Goal: Task Accomplishment & Management: Use online tool/utility

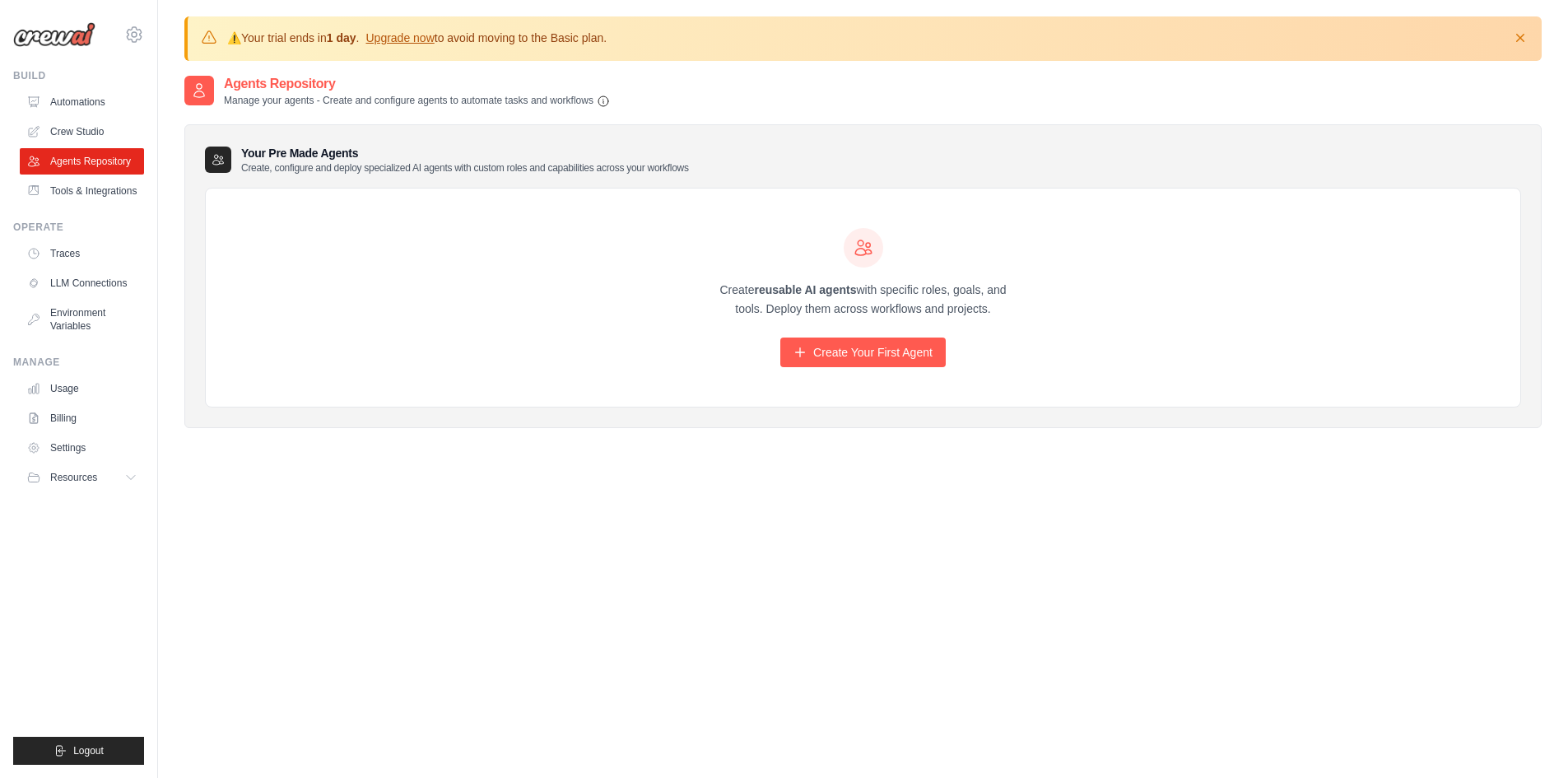
click at [373, 576] on div "Agents Repository Manage your agents - Create and configure agents to automate …" at bounding box center [862, 463] width 1358 height 778
click at [90, 101] on link "Automations" at bounding box center [83, 102] width 124 height 26
click at [75, 103] on link "Automations" at bounding box center [83, 102] width 124 height 26
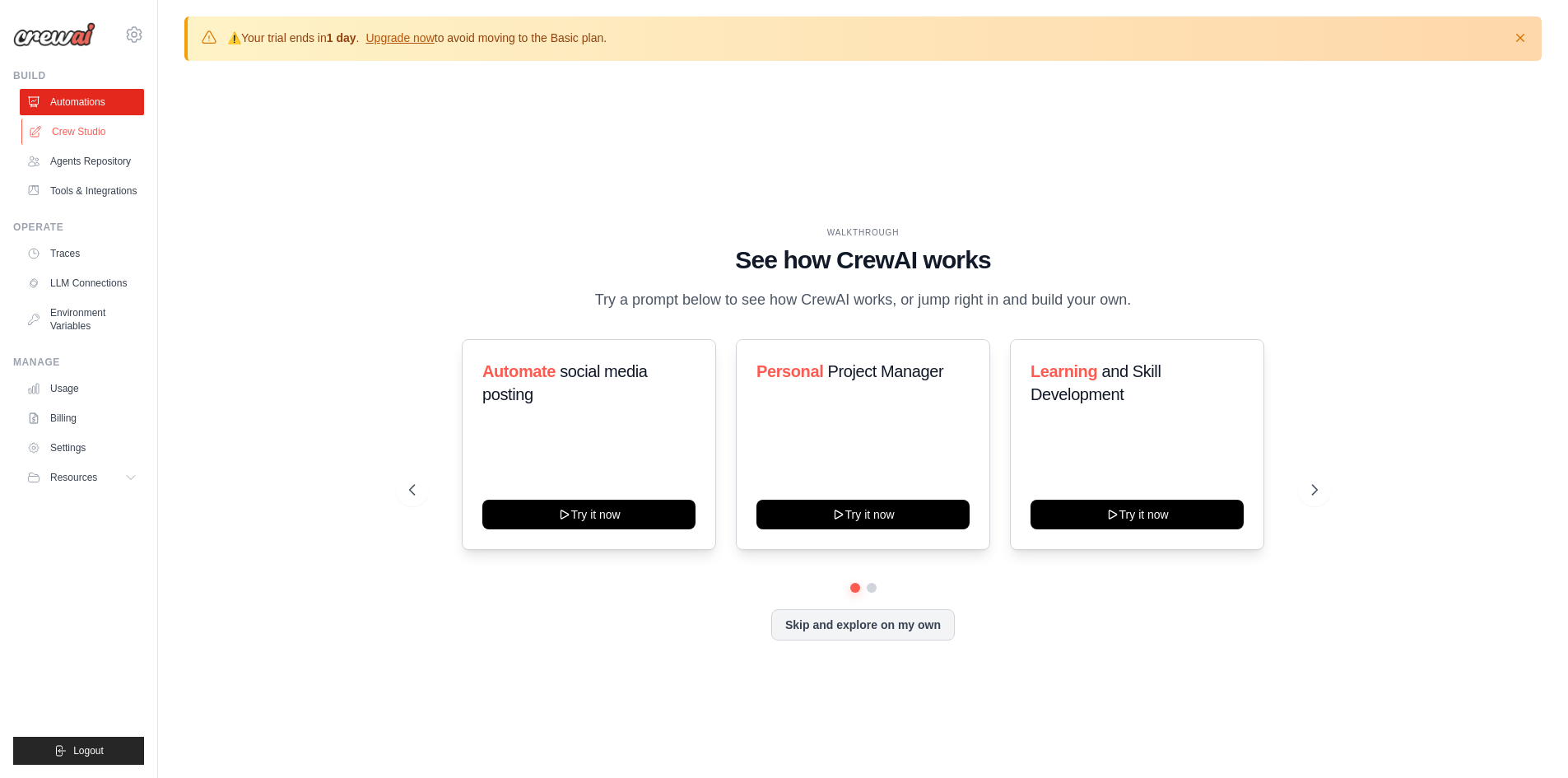
click at [94, 133] on link "Crew Studio" at bounding box center [83, 131] width 124 height 26
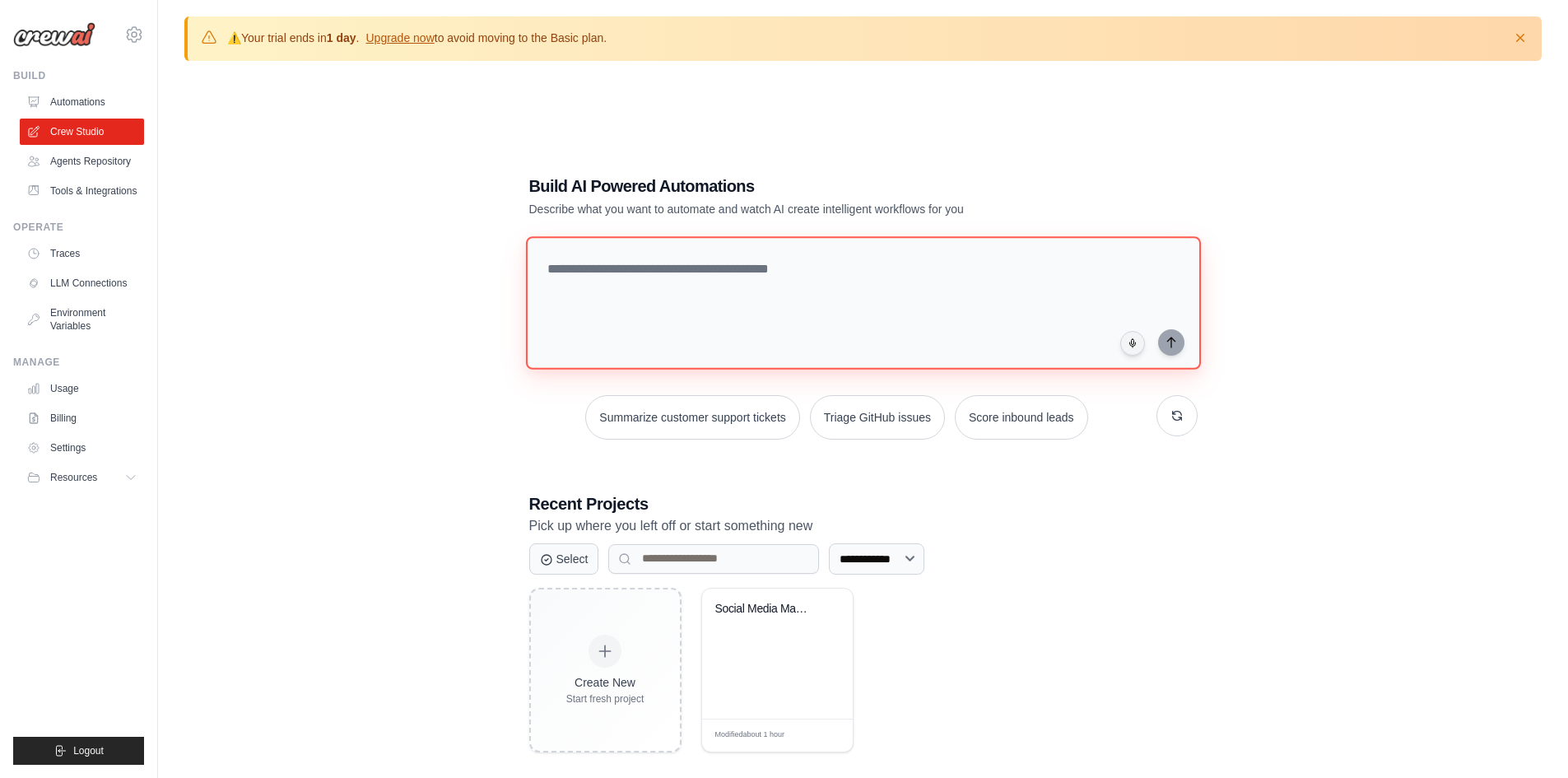
click at [650, 285] on textarea at bounding box center [863, 302] width 675 height 133
click at [651, 273] on textarea at bounding box center [863, 302] width 675 height 133
click at [1124, 277] on textarea "**********" at bounding box center [863, 302] width 675 height 133
paste textarea "**********"
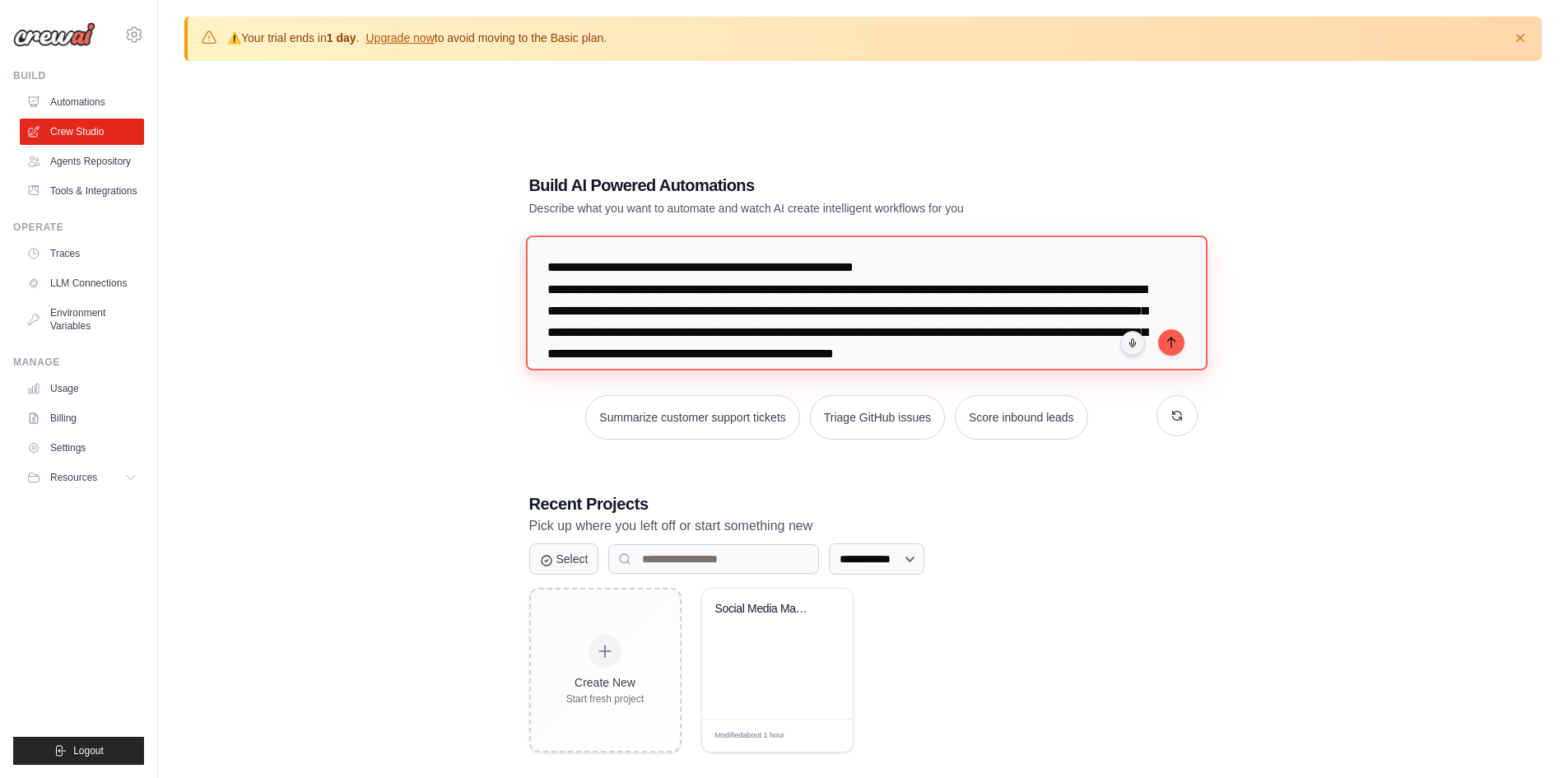
click at [606, 313] on textarea "**********" at bounding box center [866, 302] width 681 height 134
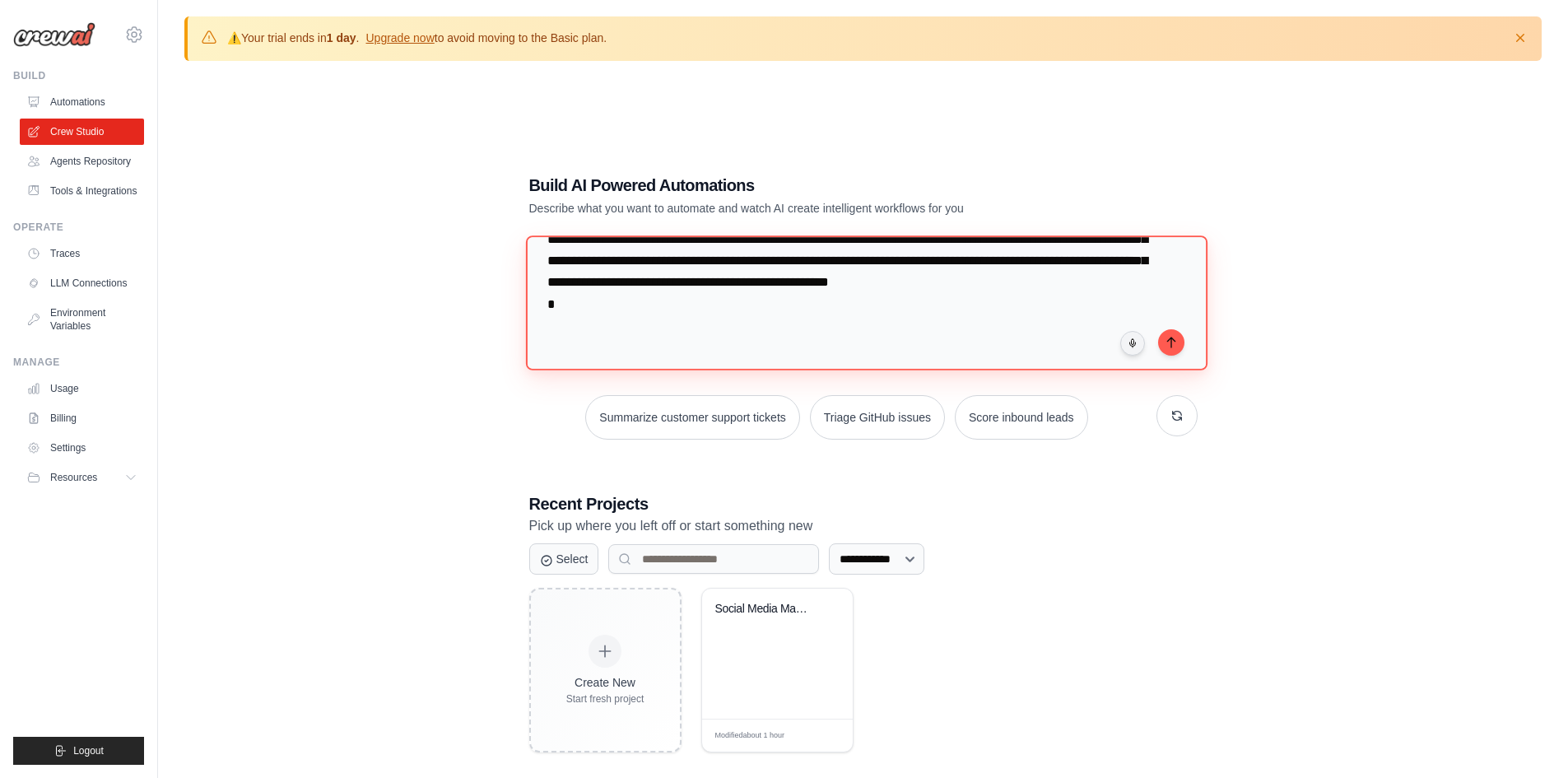
scroll to position [145, 0]
paste textarea "**********"
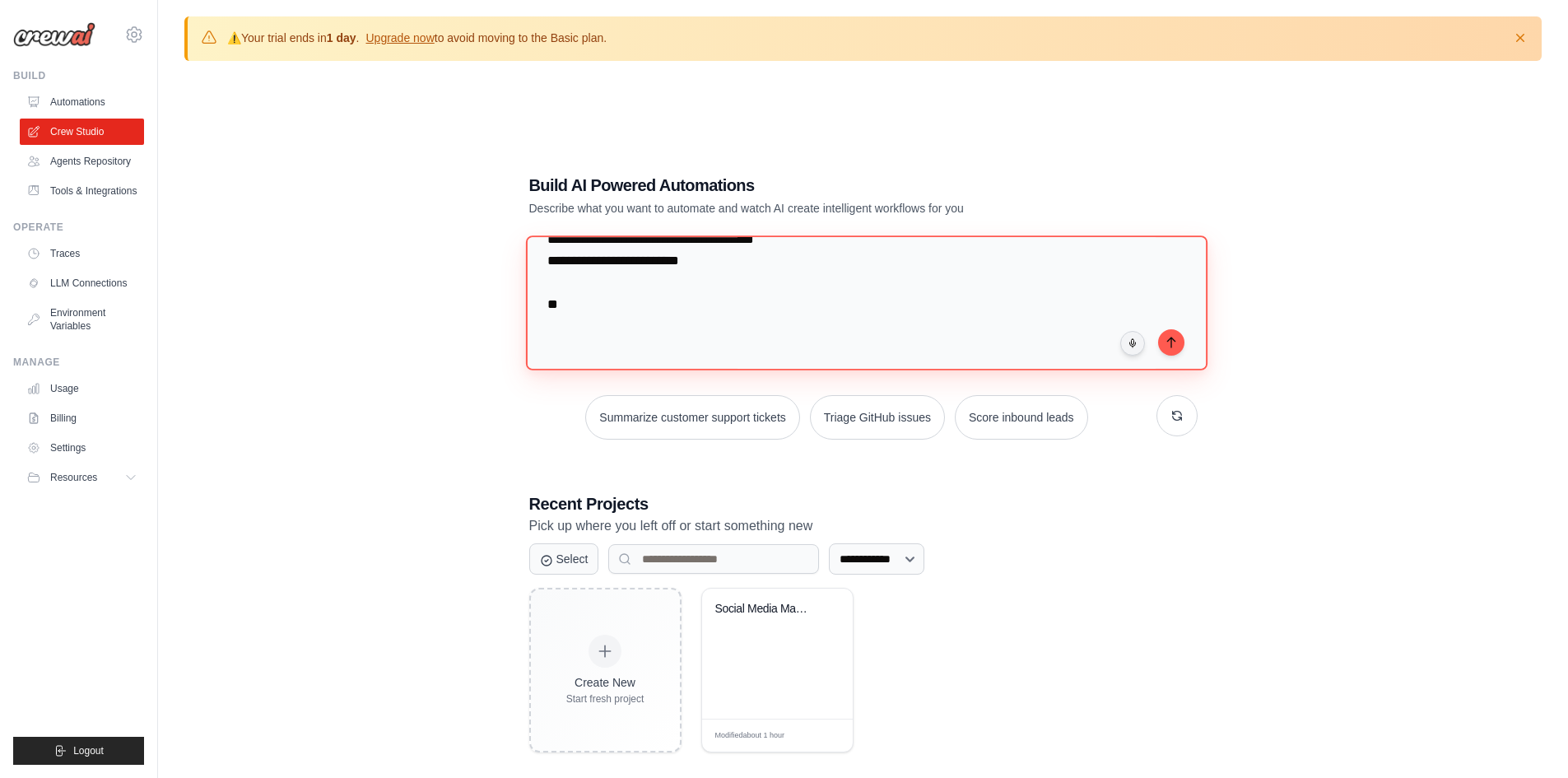
scroll to position [1023, 0]
click at [1068, 358] on textarea at bounding box center [866, 302] width 681 height 134
type textarea "**********"
click at [1097, 363] on textarea at bounding box center [866, 302] width 681 height 134
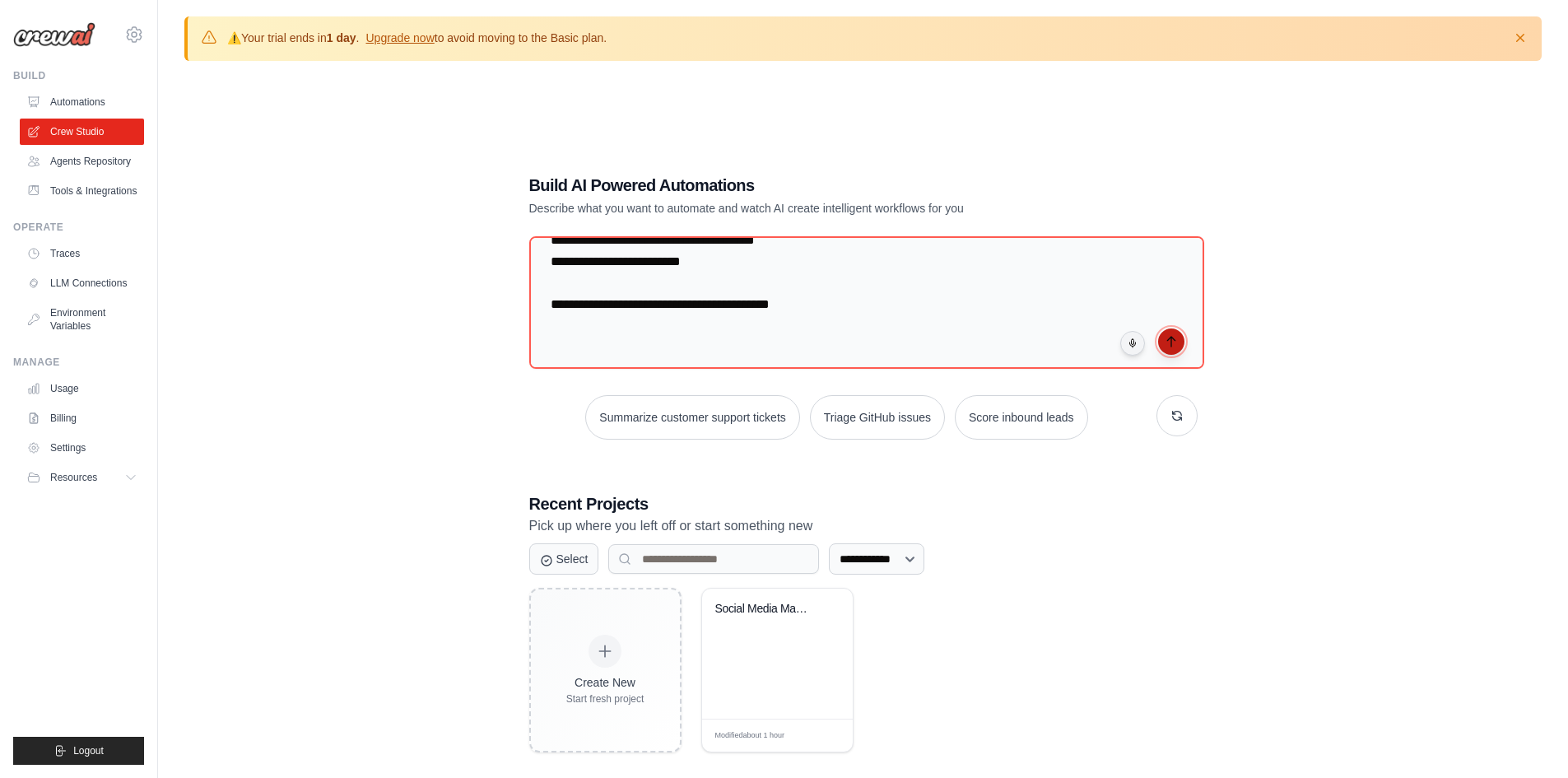
click at [1168, 339] on icon "submit" at bounding box center [1171, 341] width 13 height 13
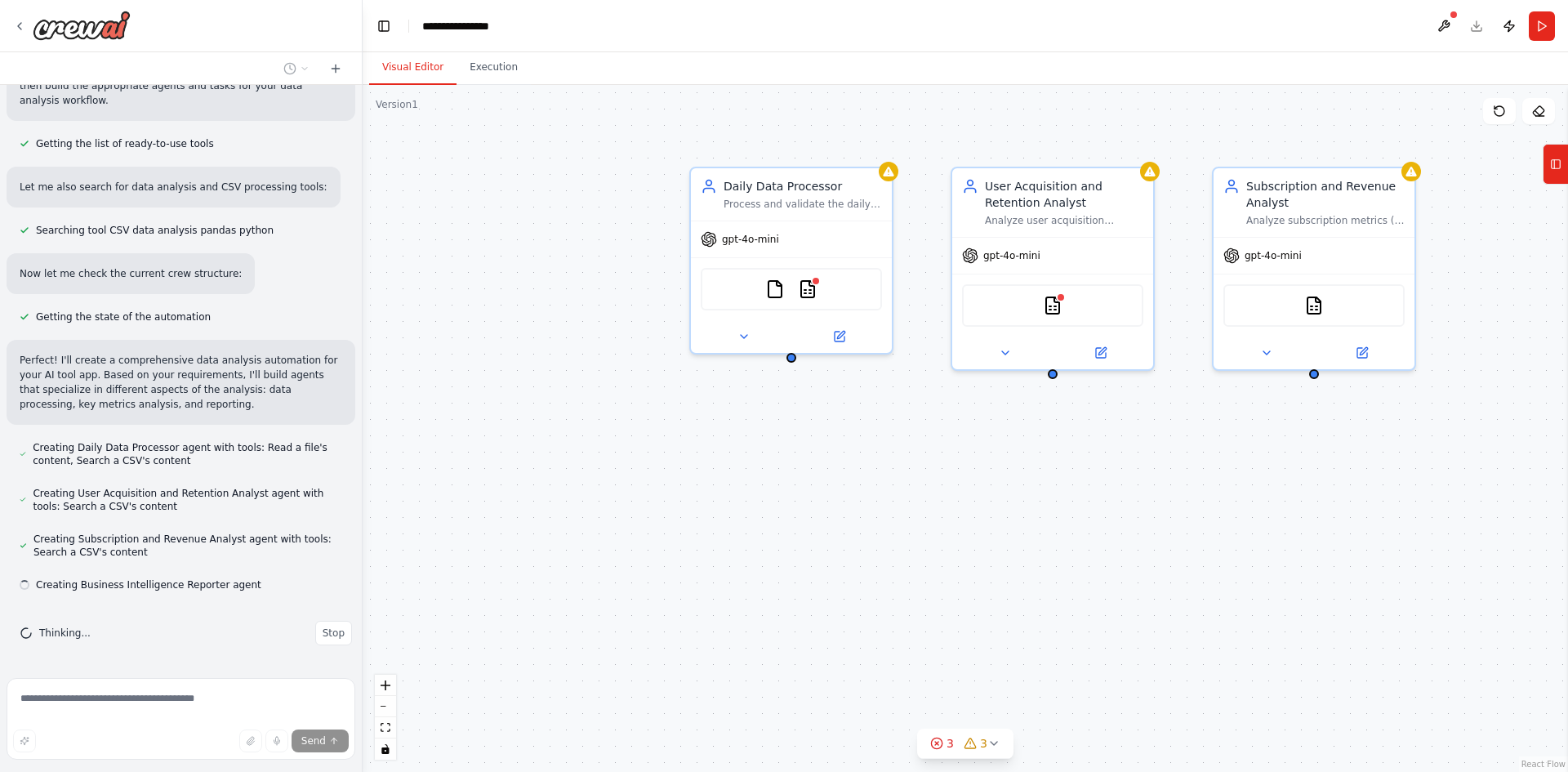
scroll to position [820, 0]
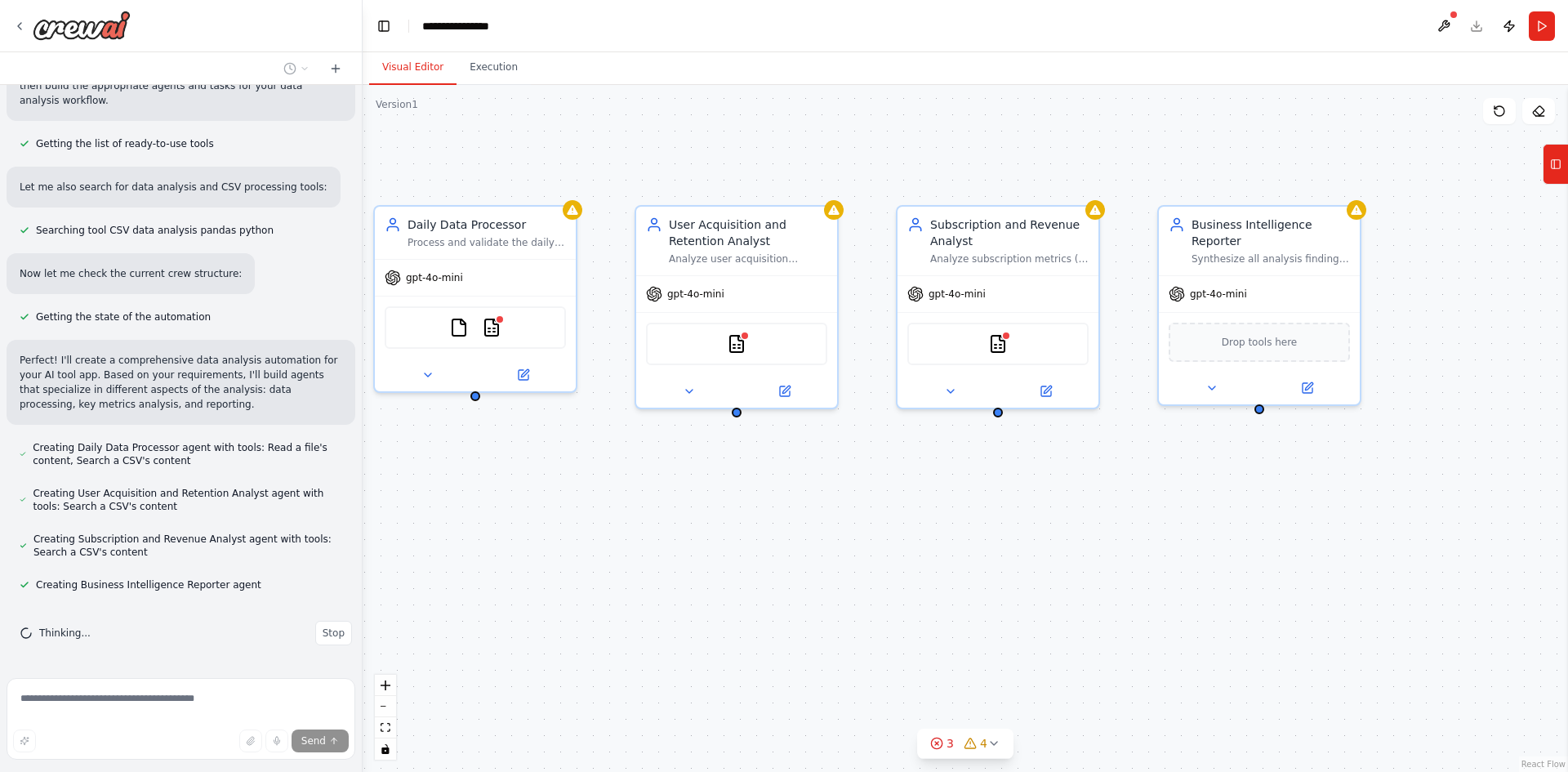
drag, startPoint x: 1160, startPoint y: 517, endPoint x: 954, endPoint y: 552, distance: 209.0
click at [954, 552] on div "Daily Data Processor Process and validate the daily CSV data for {app_name}, en…" at bounding box center [964, 427] width 1205 height 687
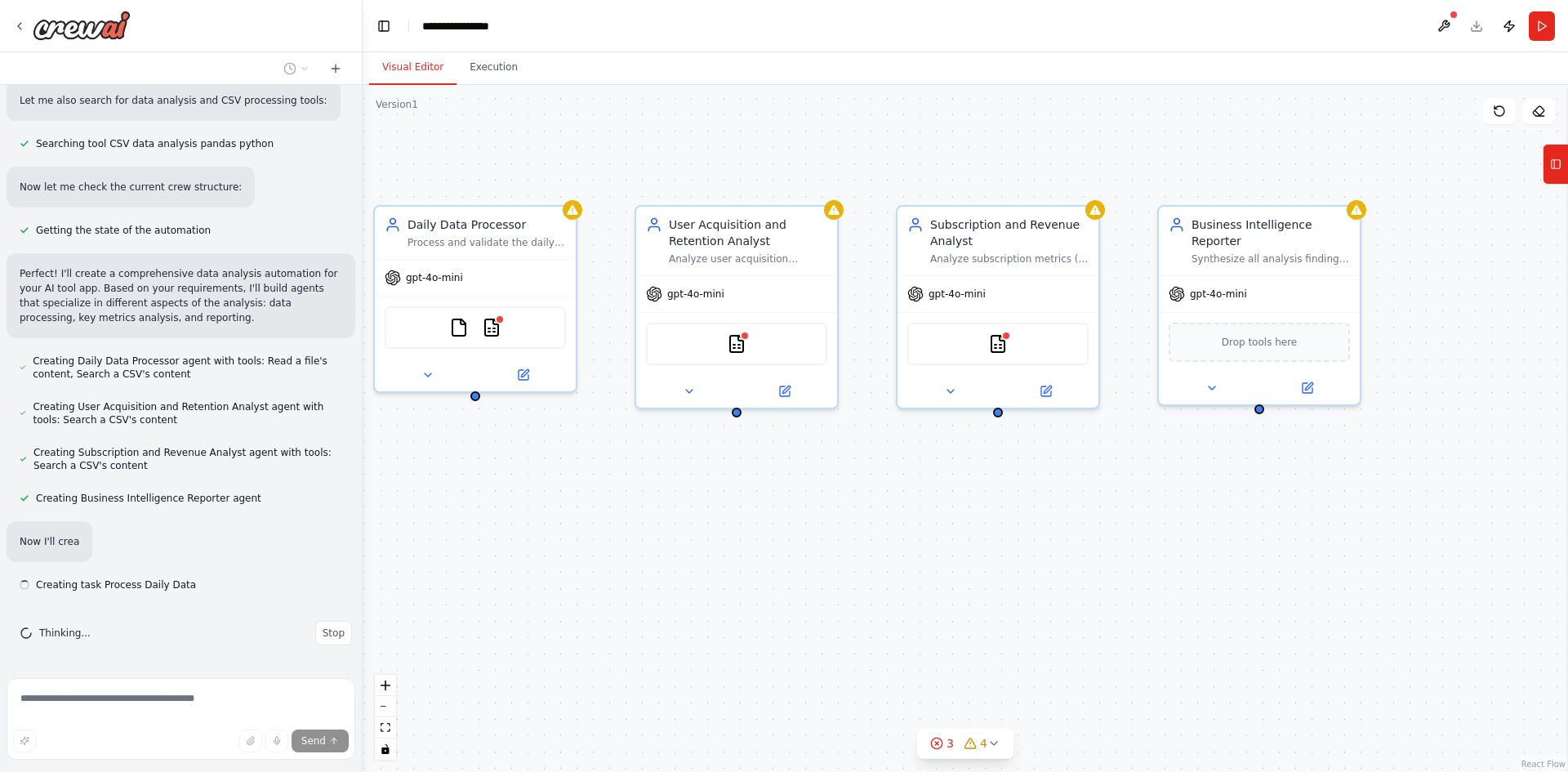
scroll to position [906, 0]
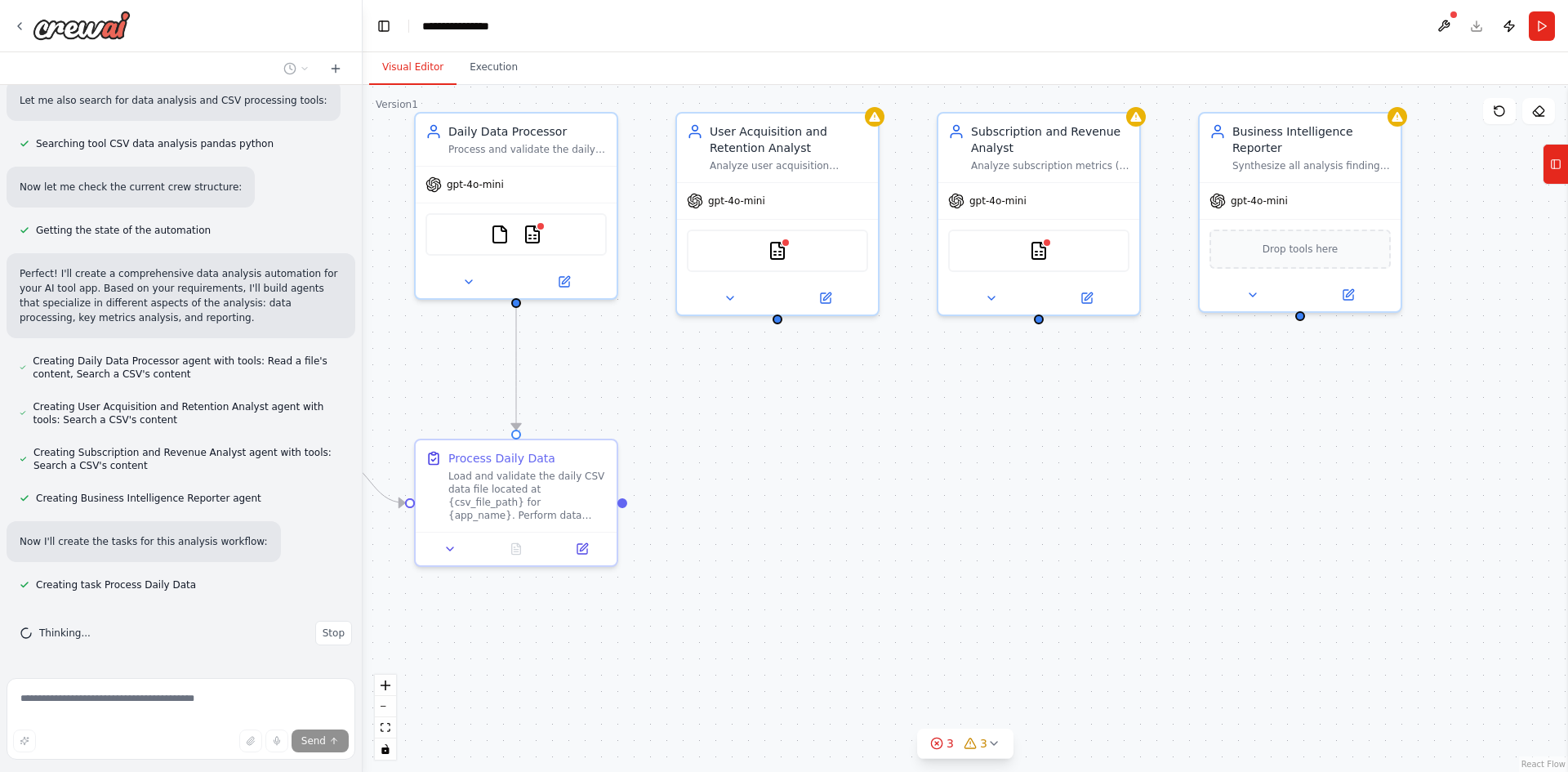
drag, startPoint x: 614, startPoint y: 678, endPoint x: 626, endPoint y: 592, distance: 86.8
click at [626, 592] on div ".deletable-edge-delete-btn { width: 20px; height: 20px; border: 0px solid #ffff…" at bounding box center [964, 427] width 1205 height 687
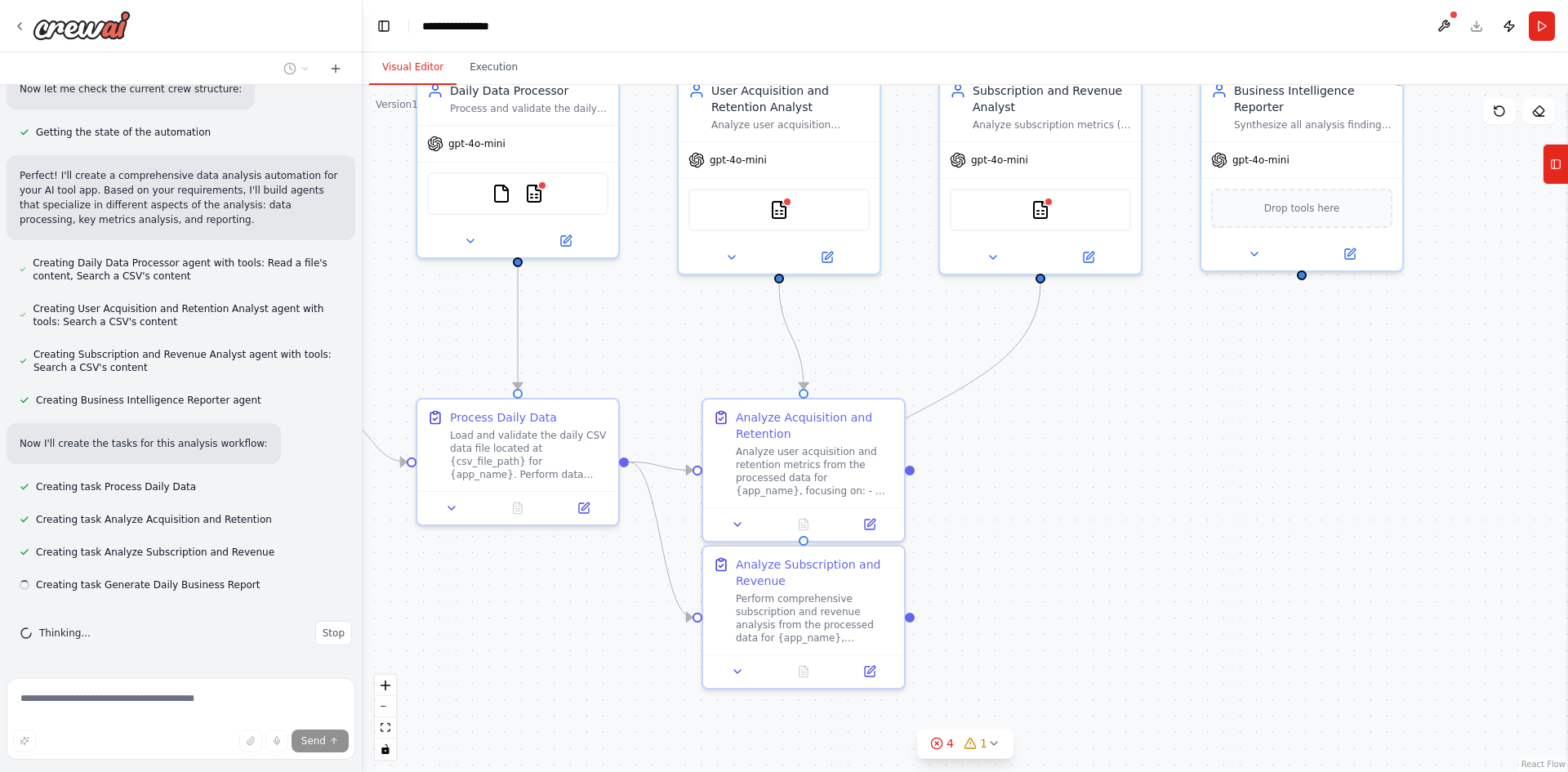
scroll to position [1004, 0]
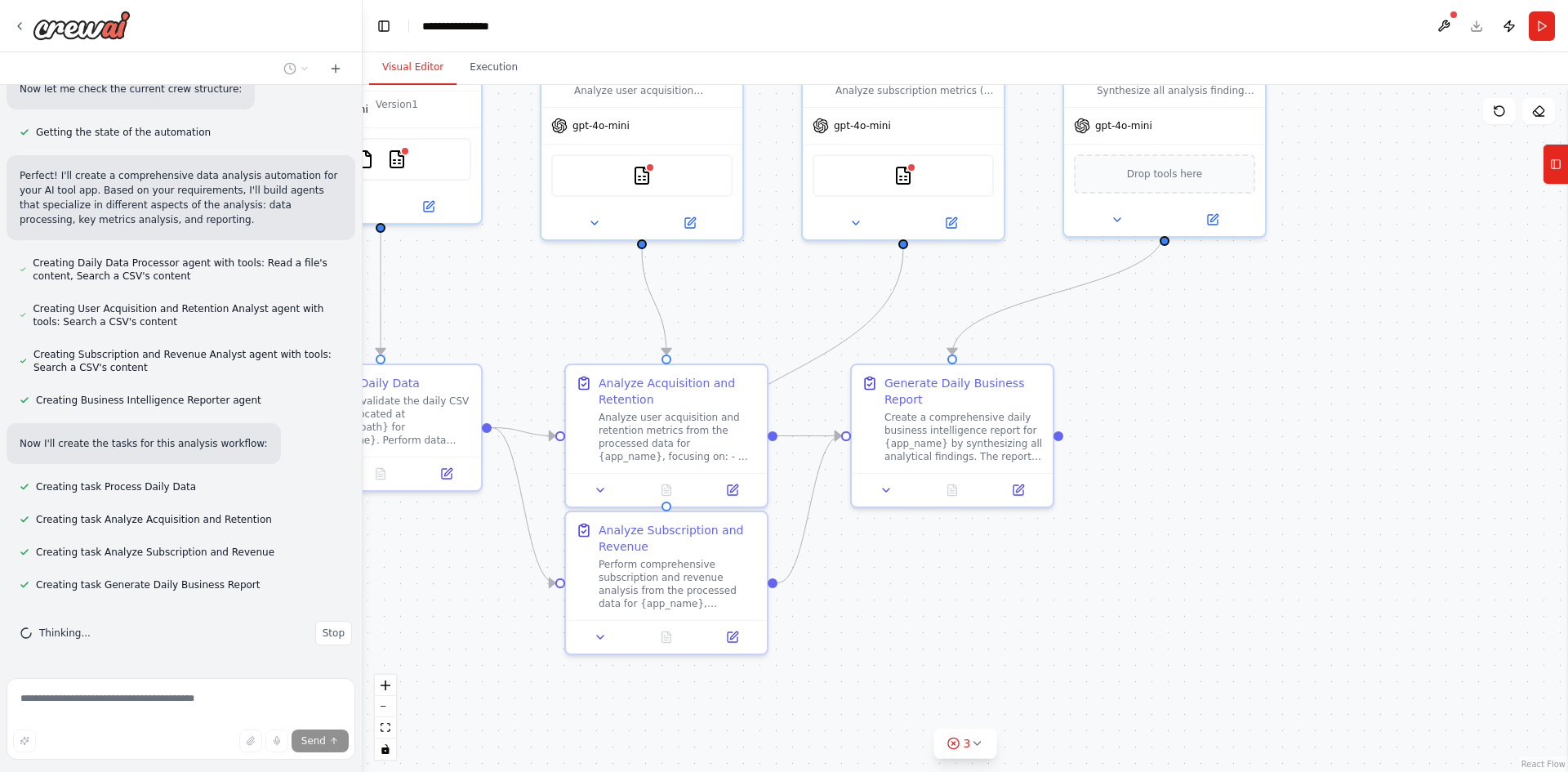
drag, startPoint x: 1499, startPoint y: 242, endPoint x: 1370, endPoint y: 170, distance: 147.7
click at [1370, 170] on div ".deletable-edge-delete-btn { width: 20px; height: 20px; border: 0px solid #ffff…" at bounding box center [964, 427] width 1205 height 687
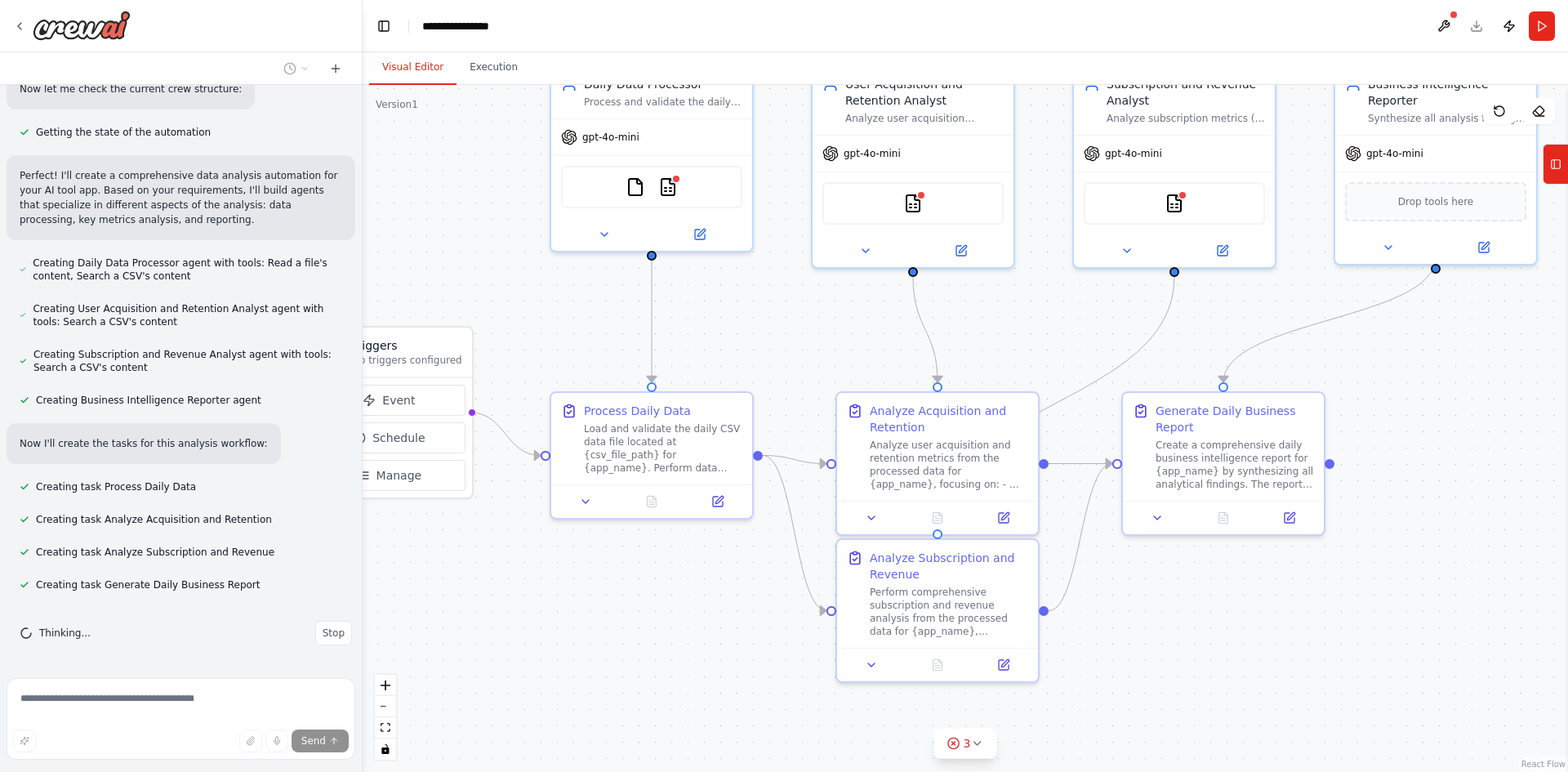
drag, startPoint x: 1272, startPoint y: 297, endPoint x: 1535, endPoint y: 362, distance: 270.9
click at [1535, 362] on div ".deletable-edge-delete-btn { width: 20px; height: 20px; border: 0px solid #ffff…" at bounding box center [964, 427] width 1205 height 687
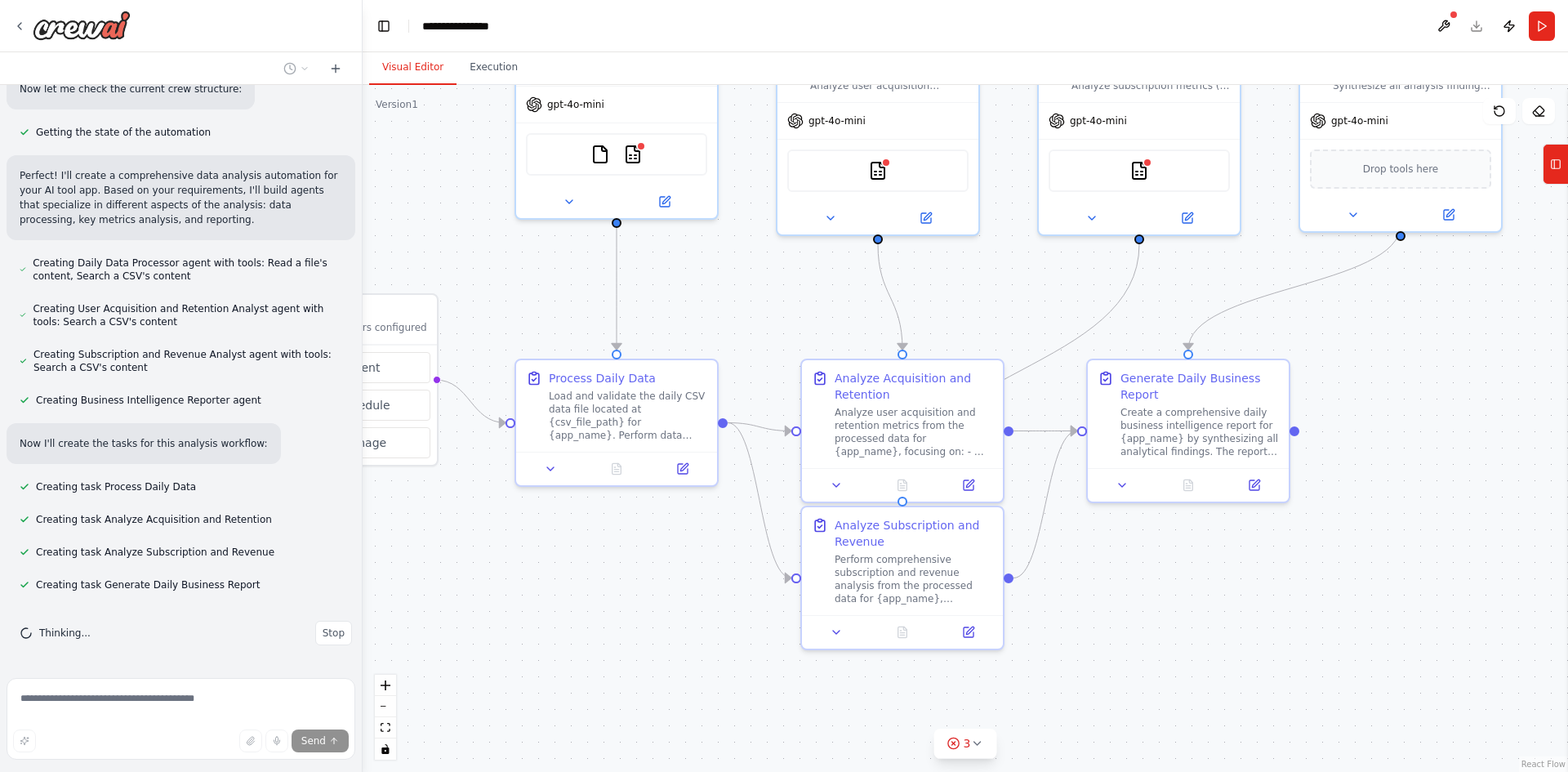
drag, startPoint x: 509, startPoint y: 279, endPoint x: 407, endPoint y: 223, distance: 116.4
click at [407, 223] on div ".deletable-edge-delete-btn { width: 20px; height: 20px; border: 0px solid #ffff…" at bounding box center [964, 427] width 1205 height 687
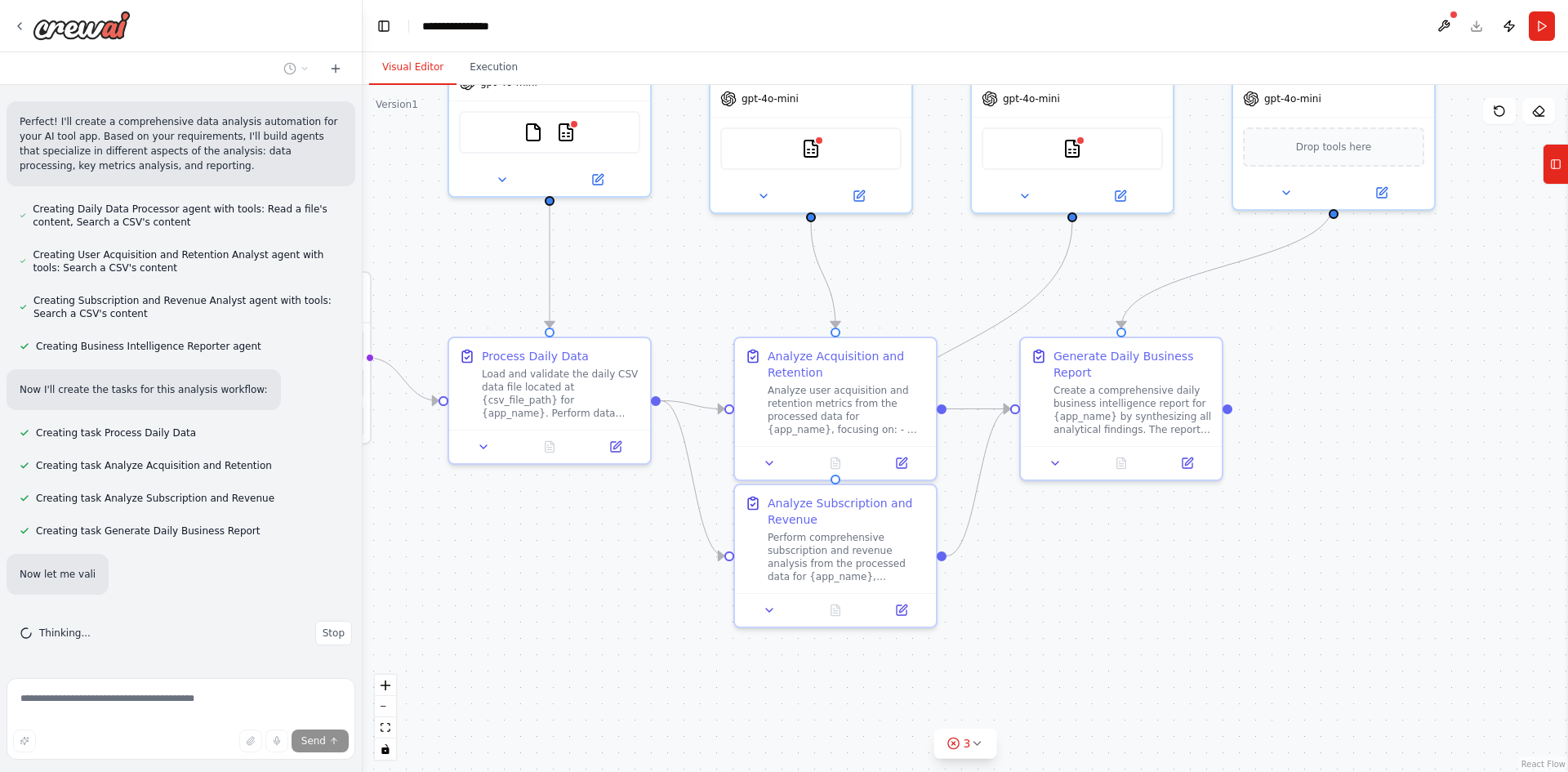
scroll to position [1057, 0]
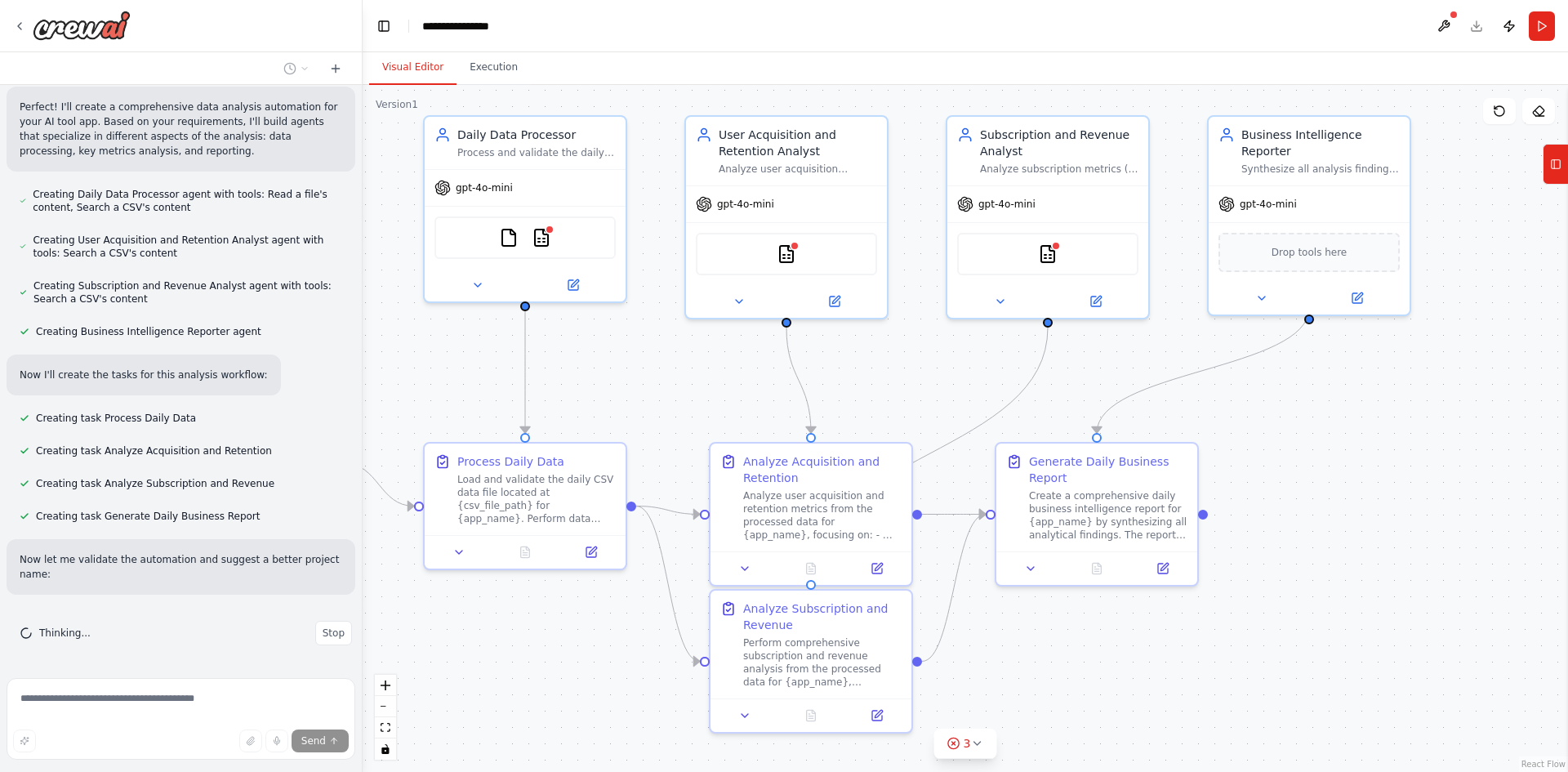
drag, startPoint x: 1417, startPoint y: 303, endPoint x: 1385, endPoint y: 409, distance: 110.7
click at [1385, 409] on div ".deletable-edge-delete-btn { width: 20px; height: 20px; border: 0px solid #ffff…" at bounding box center [964, 427] width 1205 height 687
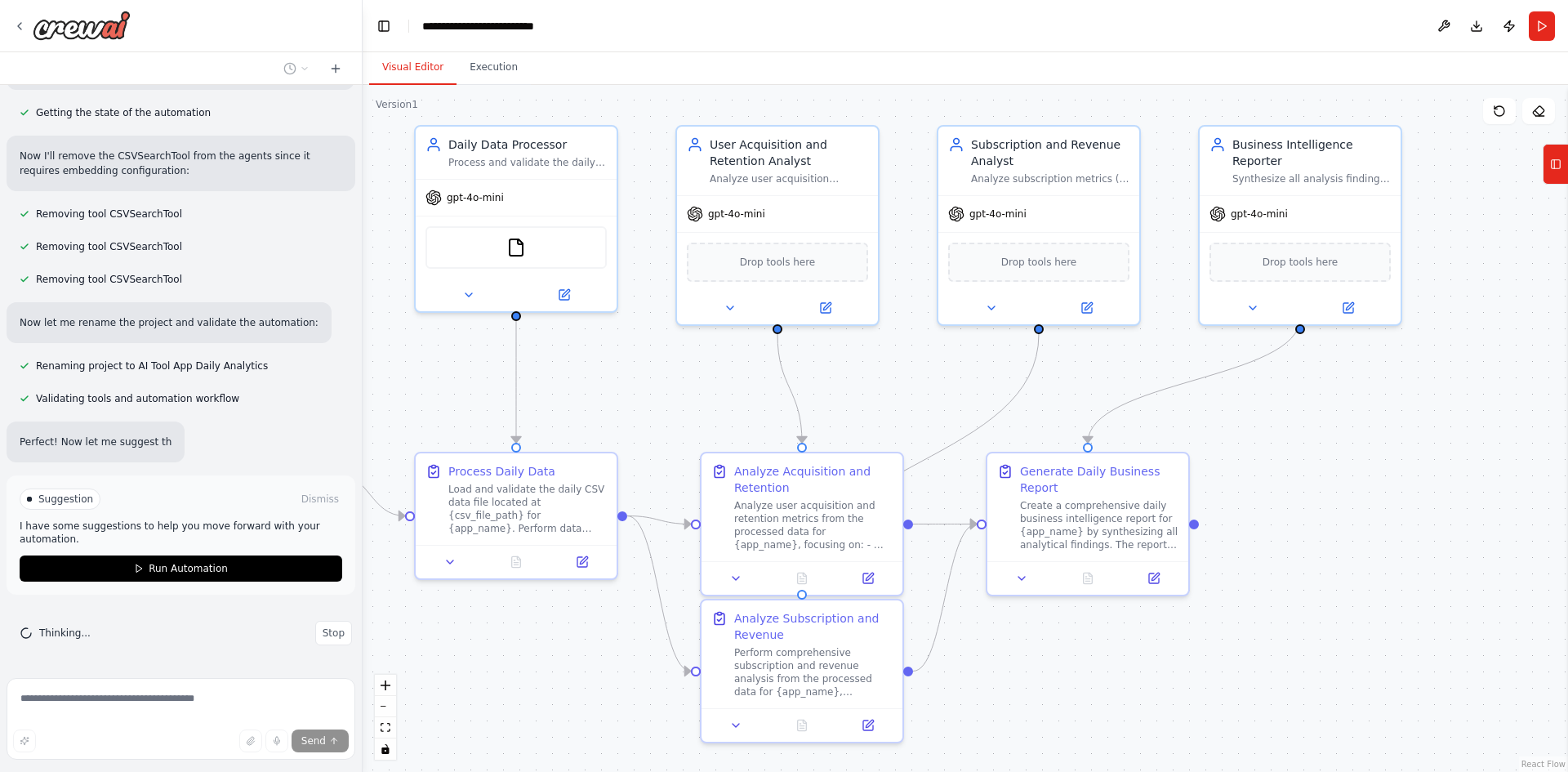
scroll to position [1732, 0]
click at [531, 250] on div "FileReadTool" at bounding box center [516, 245] width 182 height 43
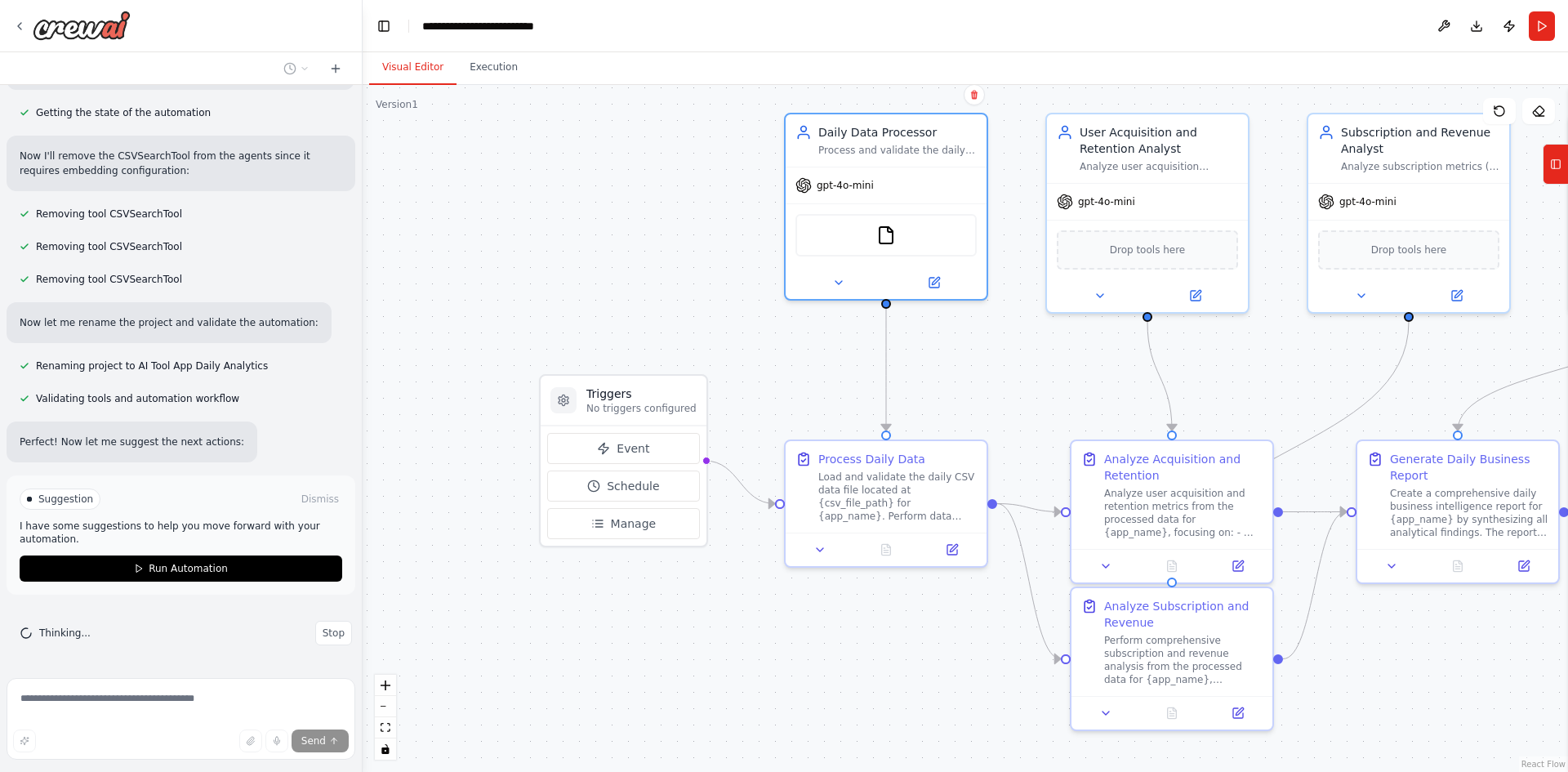
drag, startPoint x: 458, startPoint y: 376, endPoint x: 793, endPoint y: 360, distance: 335.4
click at [793, 360] on div ".deletable-edge-delete-btn { width: 20px; height: 20px; border: 0px solid #ffff…" at bounding box center [964, 427] width 1205 height 687
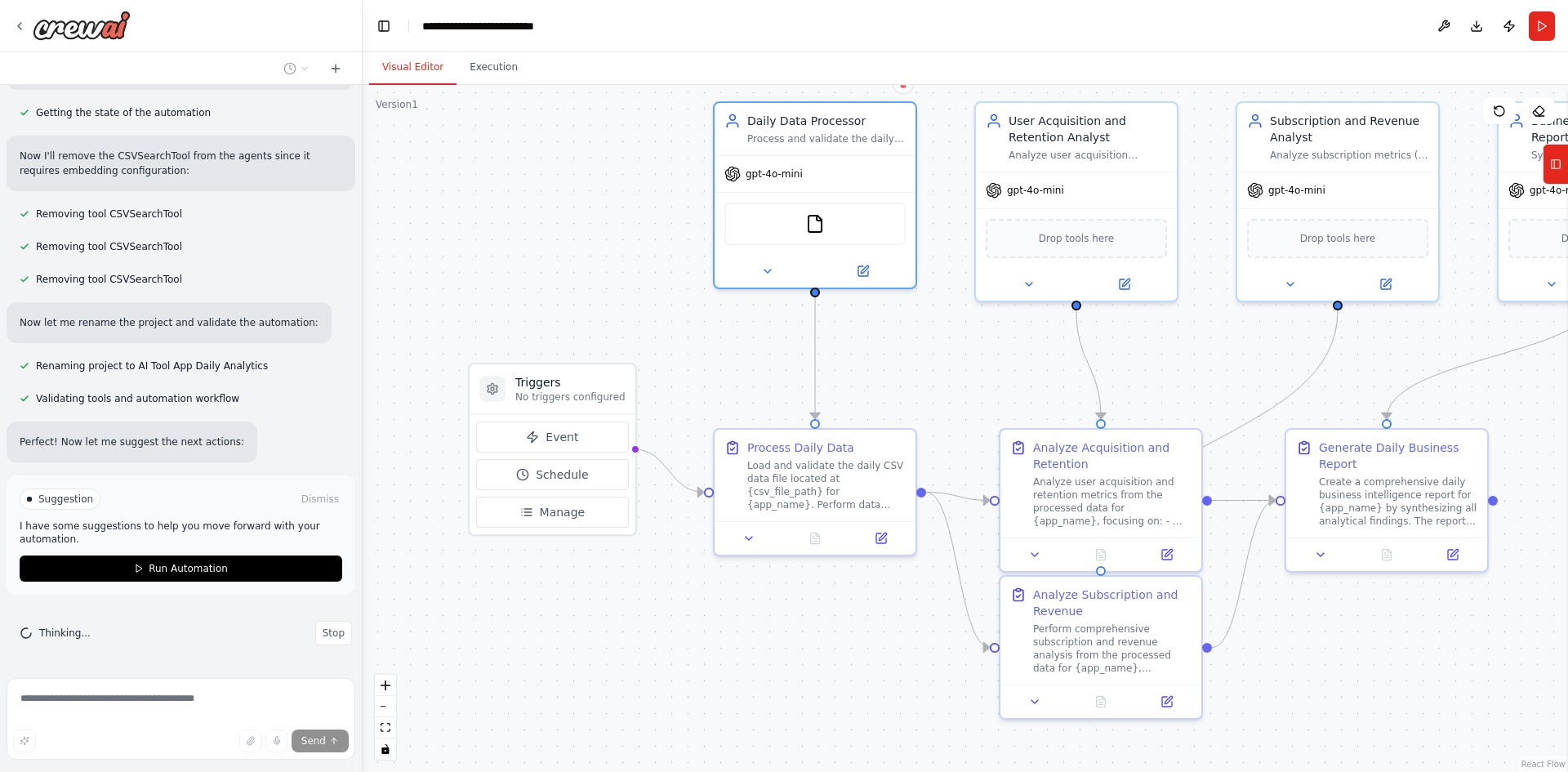
drag, startPoint x: 796, startPoint y: 360, endPoint x: 694, endPoint y: 340, distance: 103.9
click at [694, 340] on div ".deletable-edge-delete-btn { width: 20px; height: 20px; border: 0px solid #ffff…" at bounding box center [964, 427] width 1205 height 687
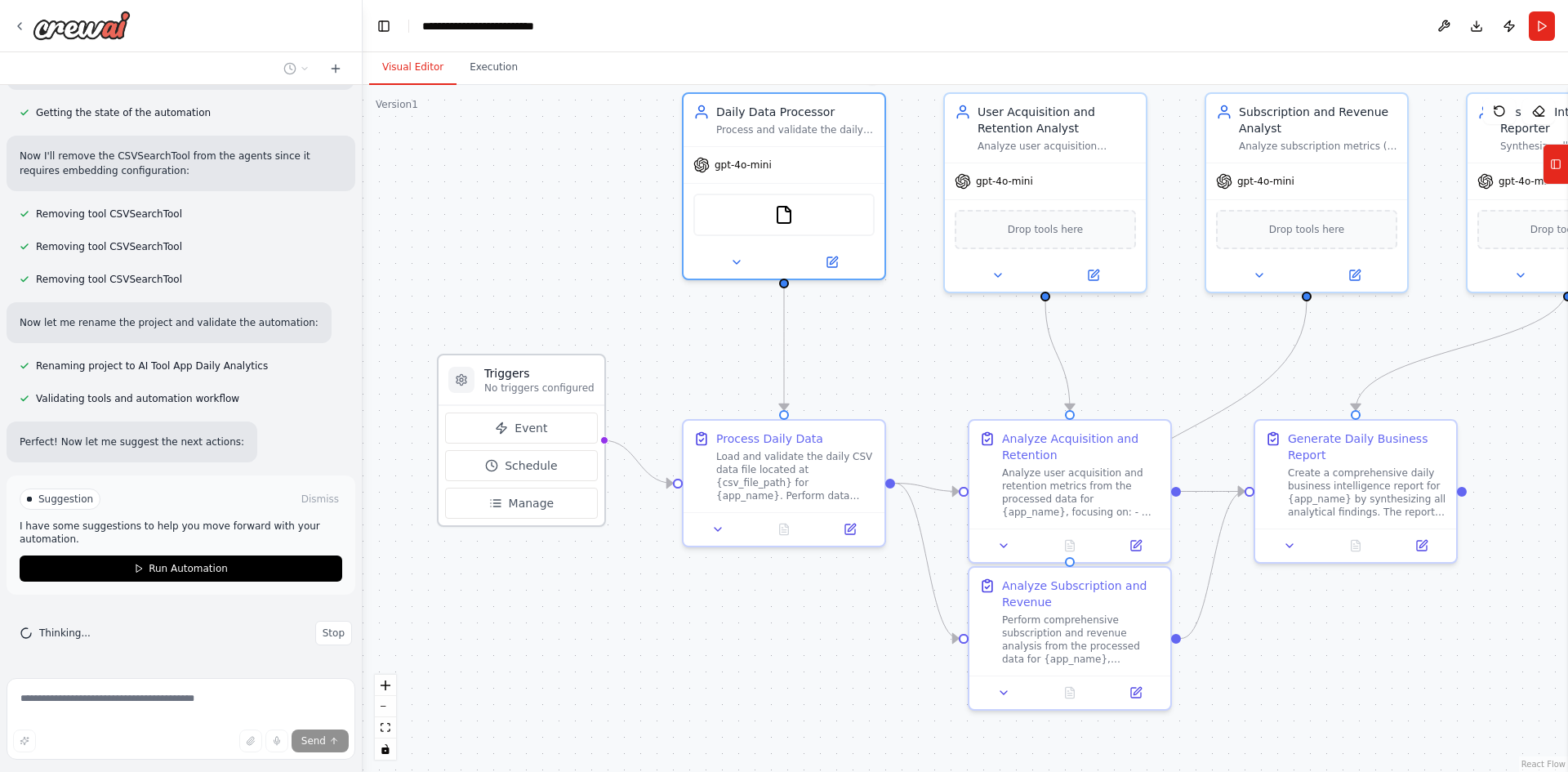
click at [540, 373] on h3 "Triggers" at bounding box center [540, 373] width 111 height 17
click at [467, 385] on icon at bounding box center [460, 379] width 13 height 13
click at [460, 383] on icon at bounding box center [461, 379] width 10 height 11
click at [541, 507] on span "Manage" at bounding box center [531, 503] width 46 height 17
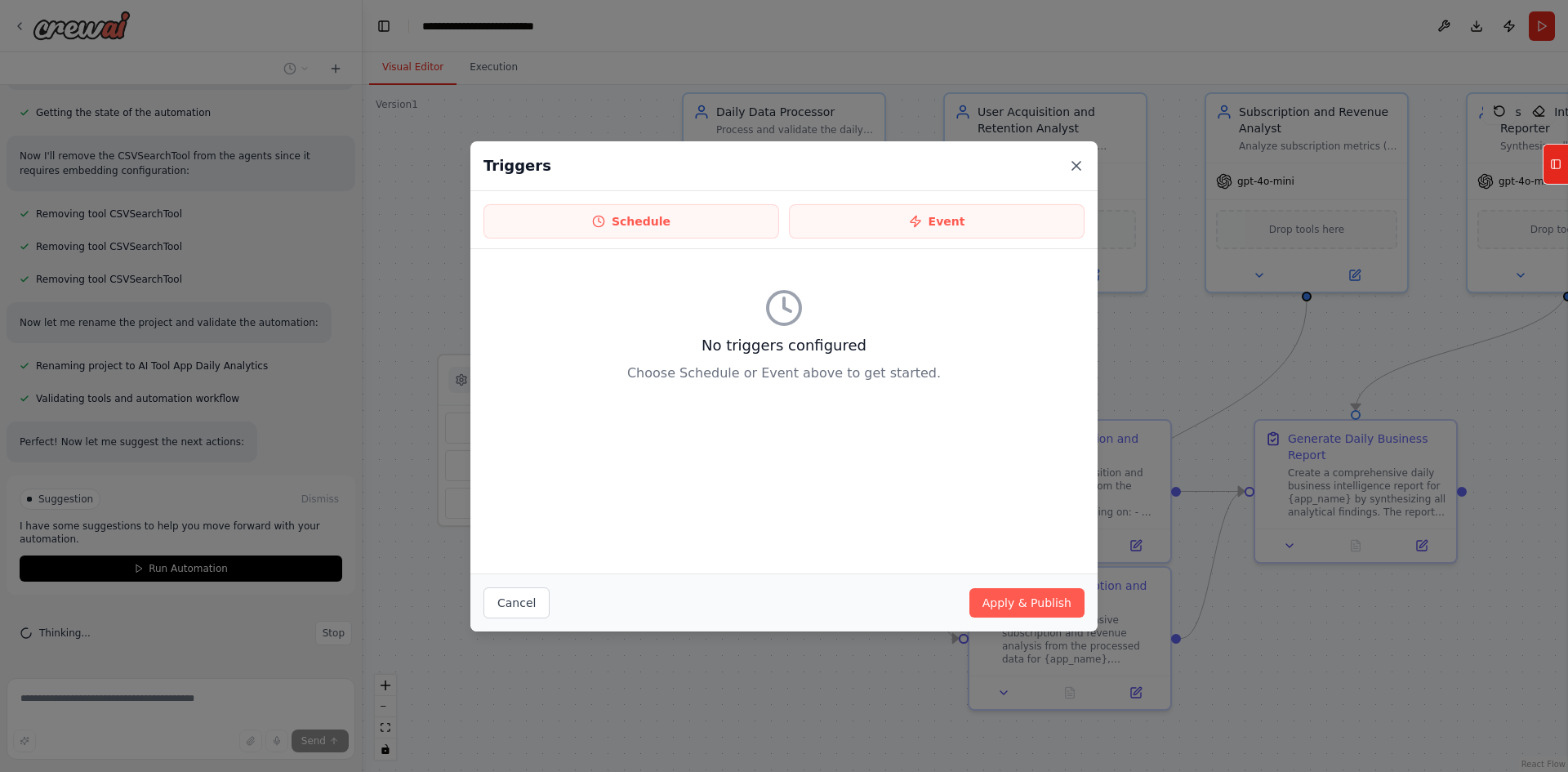
click at [1072, 165] on icon at bounding box center [1076, 165] width 17 height 17
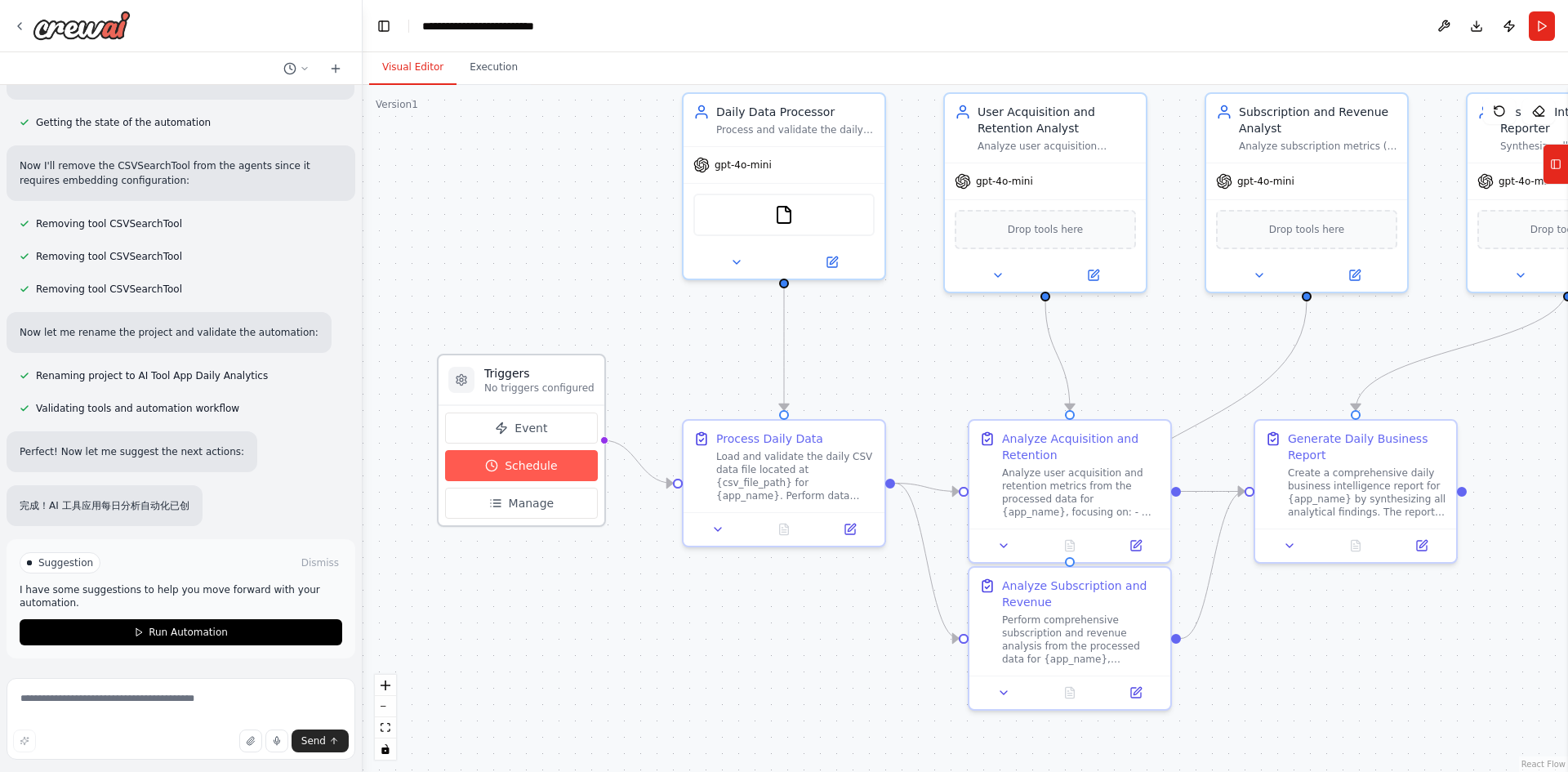
click at [540, 464] on span "Schedule" at bounding box center [531, 465] width 52 height 17
select select "******"
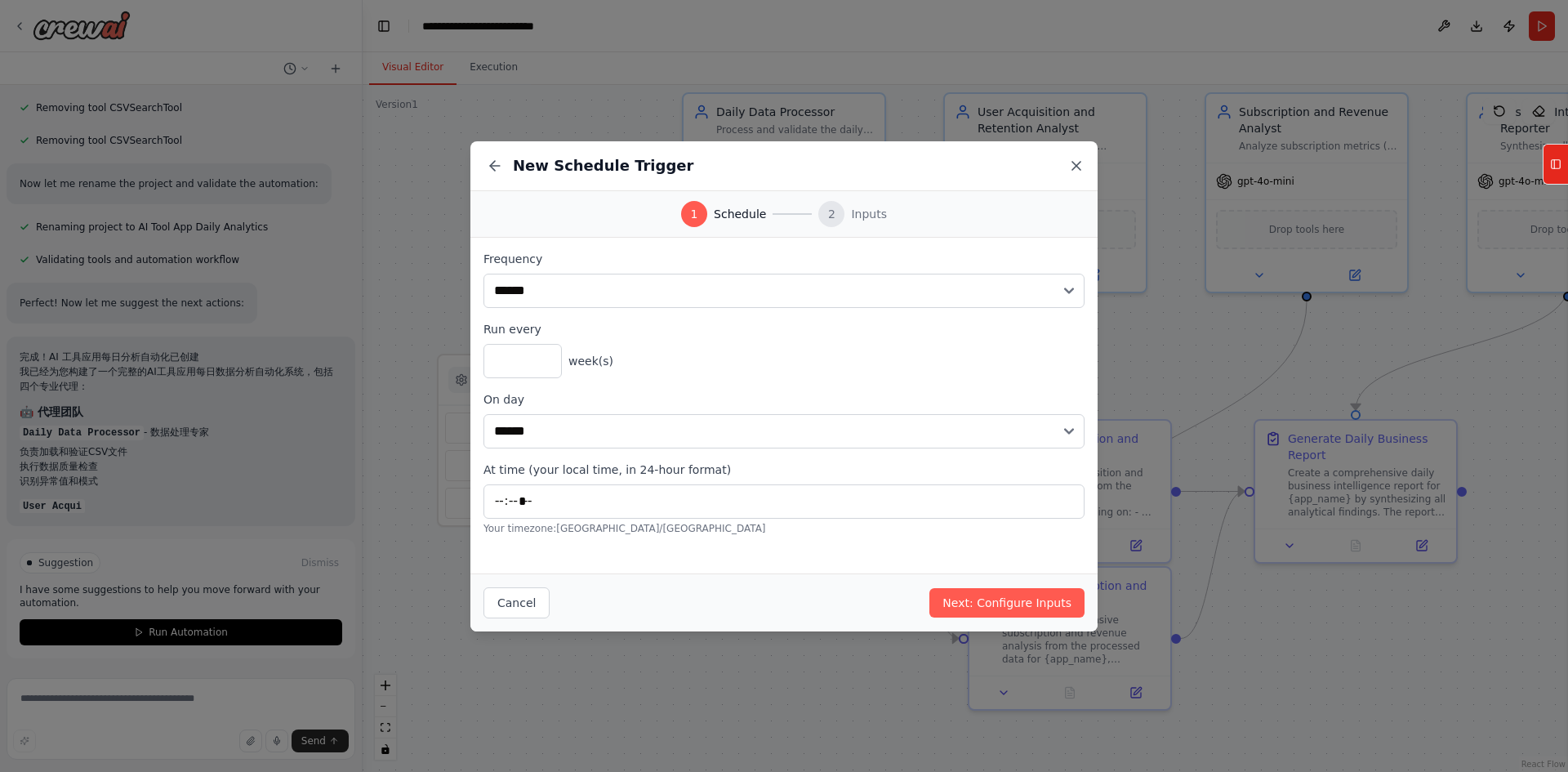
click at [1076, 165] on icon at bounding box center [1076, 166] width 8 height 8
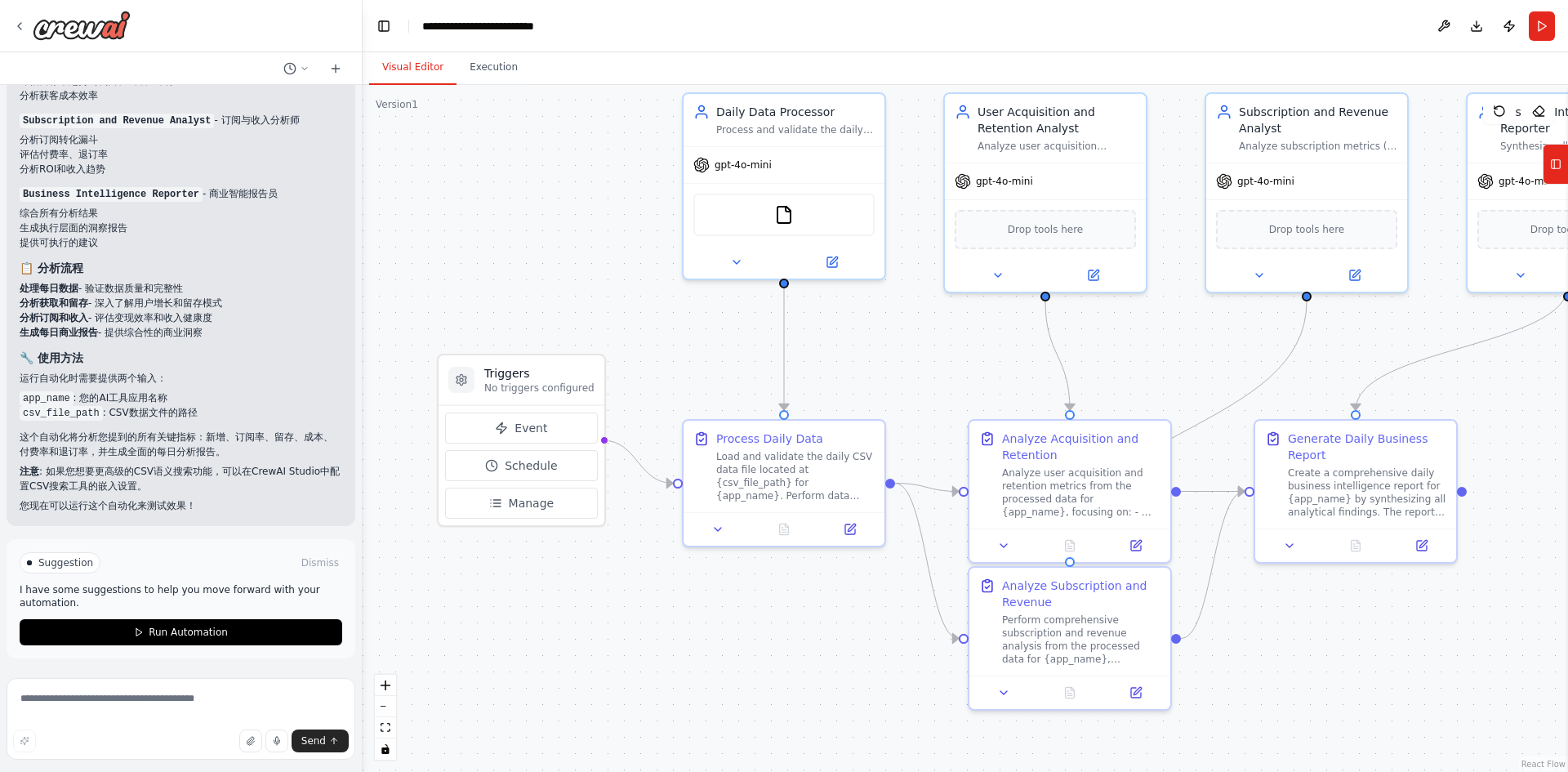
scroll to position [2345, 0]
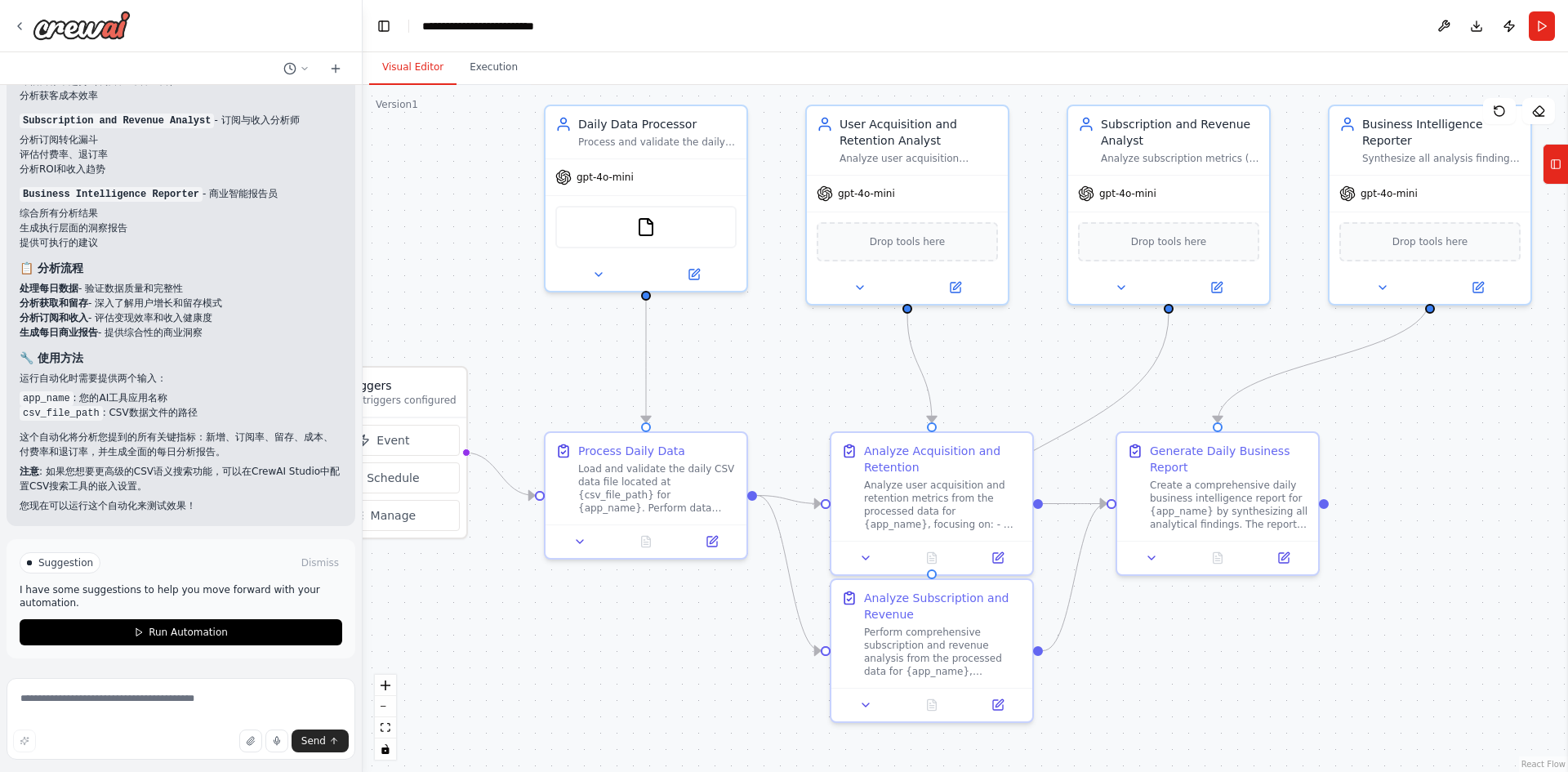
drag, startPoint x: 1560, startPoint y: 397, endPoint x: 1422, endPoint y: 409, distance: 138.5
click at [1422, 409] on div ".deletable-edge-delete-btn { width: 20px; height: 20px; border: 0px solid #ffff…" at bounding box center [964, 427] width 1205 height 687
click at [1560, 174] on icon at bounding box center [1555, 164] width 12 height 26
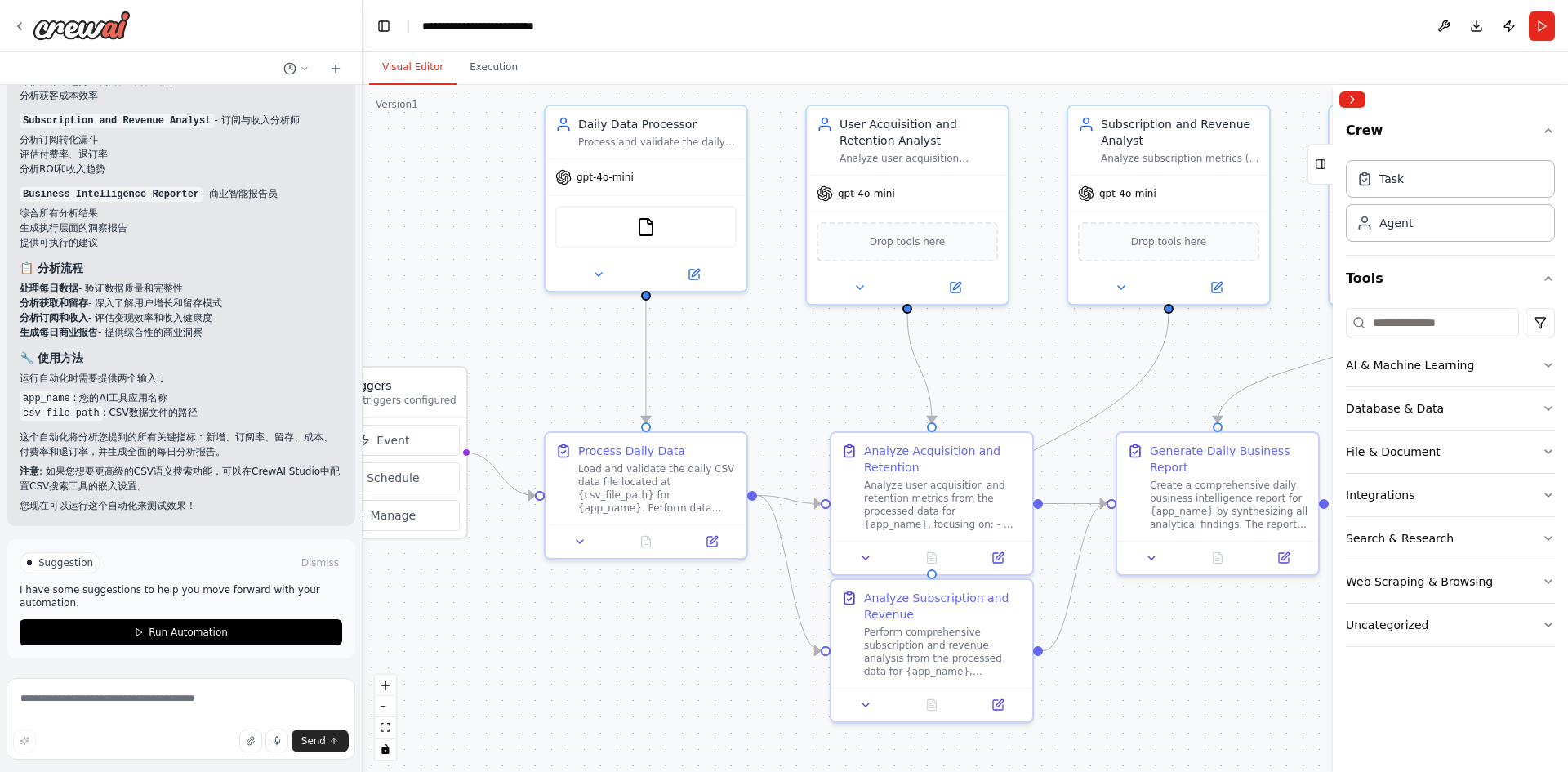
click at [1443, 447] on button "File & Document" at bounding box center [1450, 452] width 209 height 43
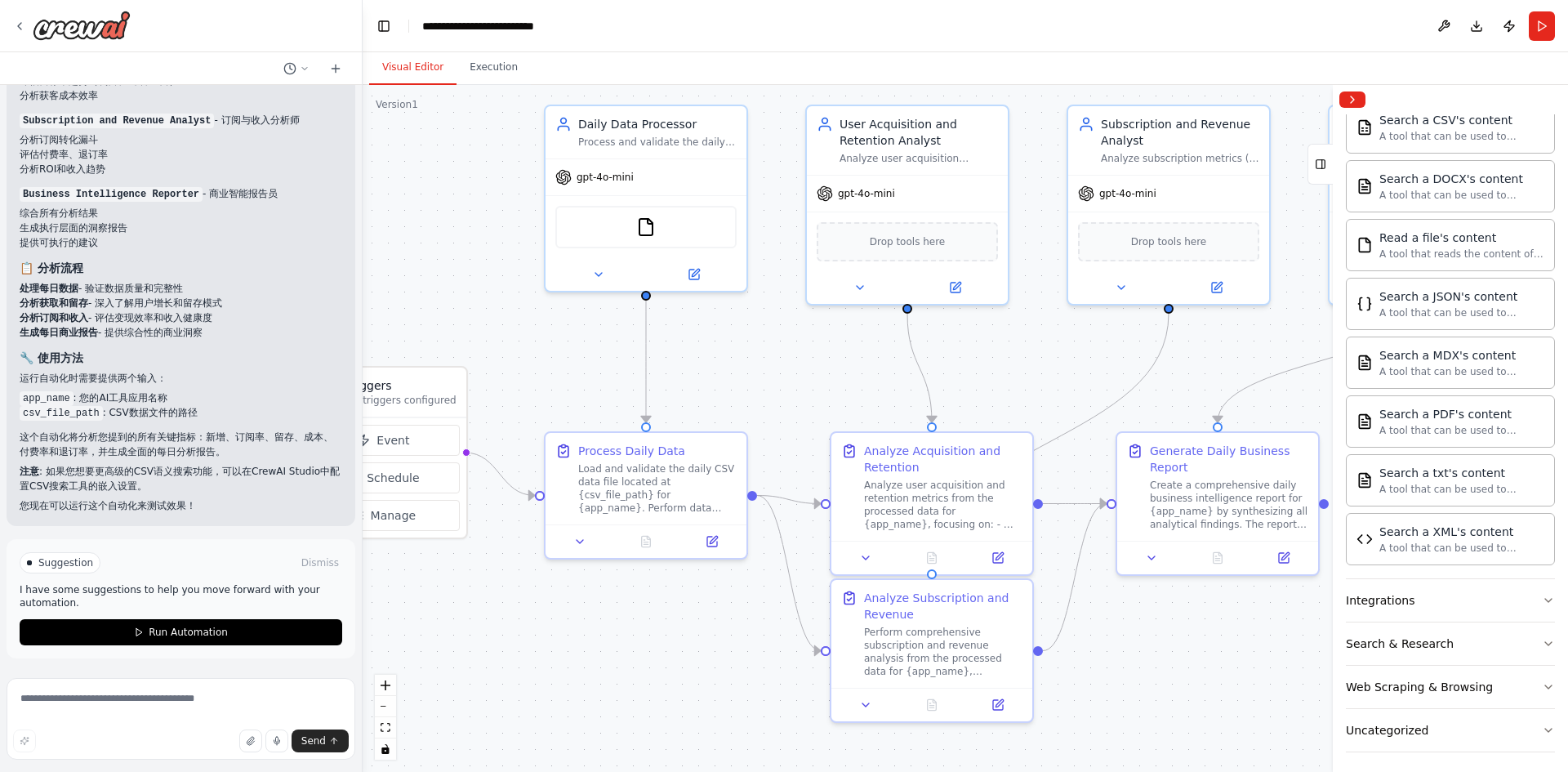
scroll to position [0, 0]
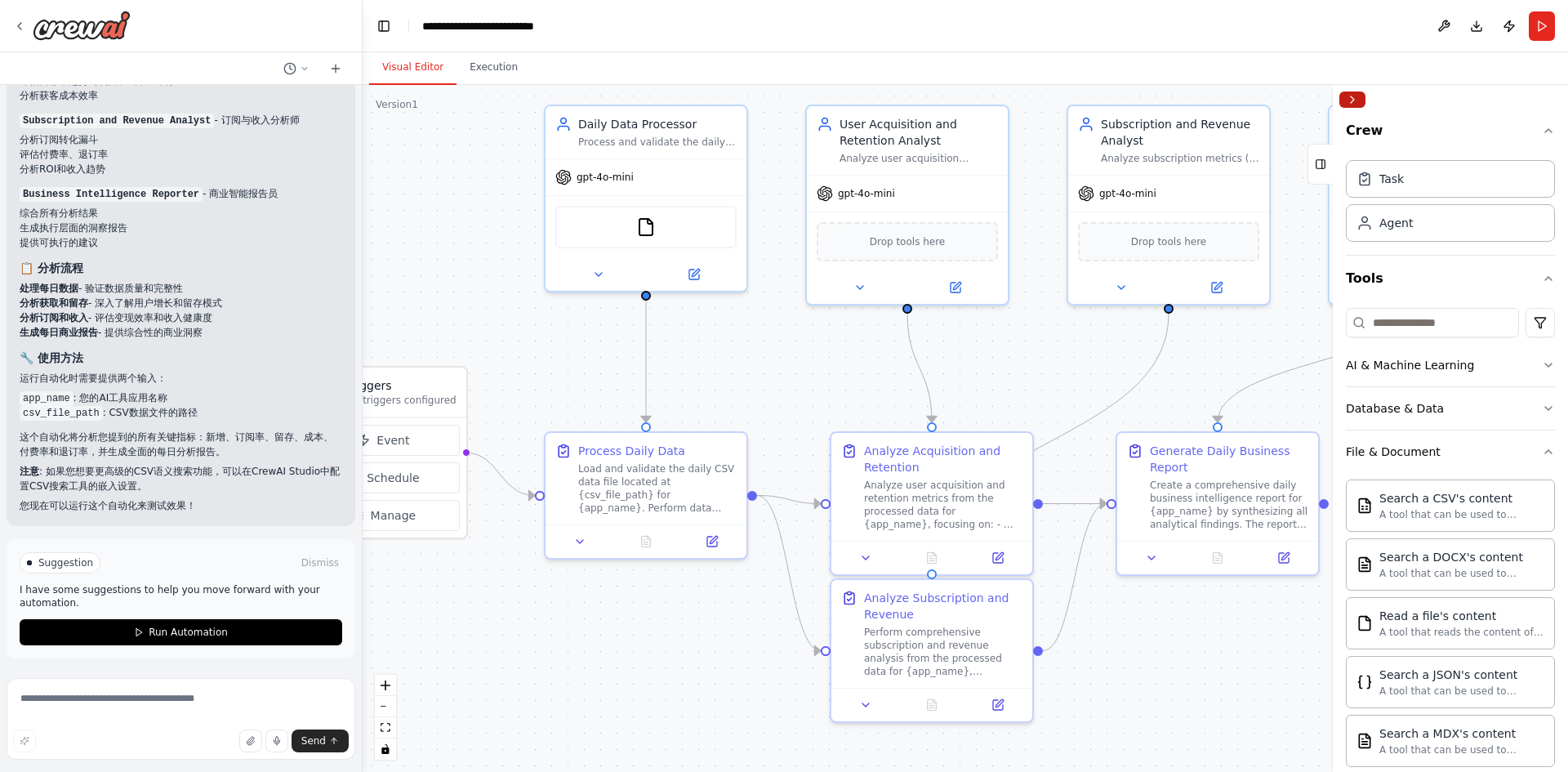
click at [1354, 102] on button "Collapse right sidebar" at bounding box center [1351, 99] width 26 height 17
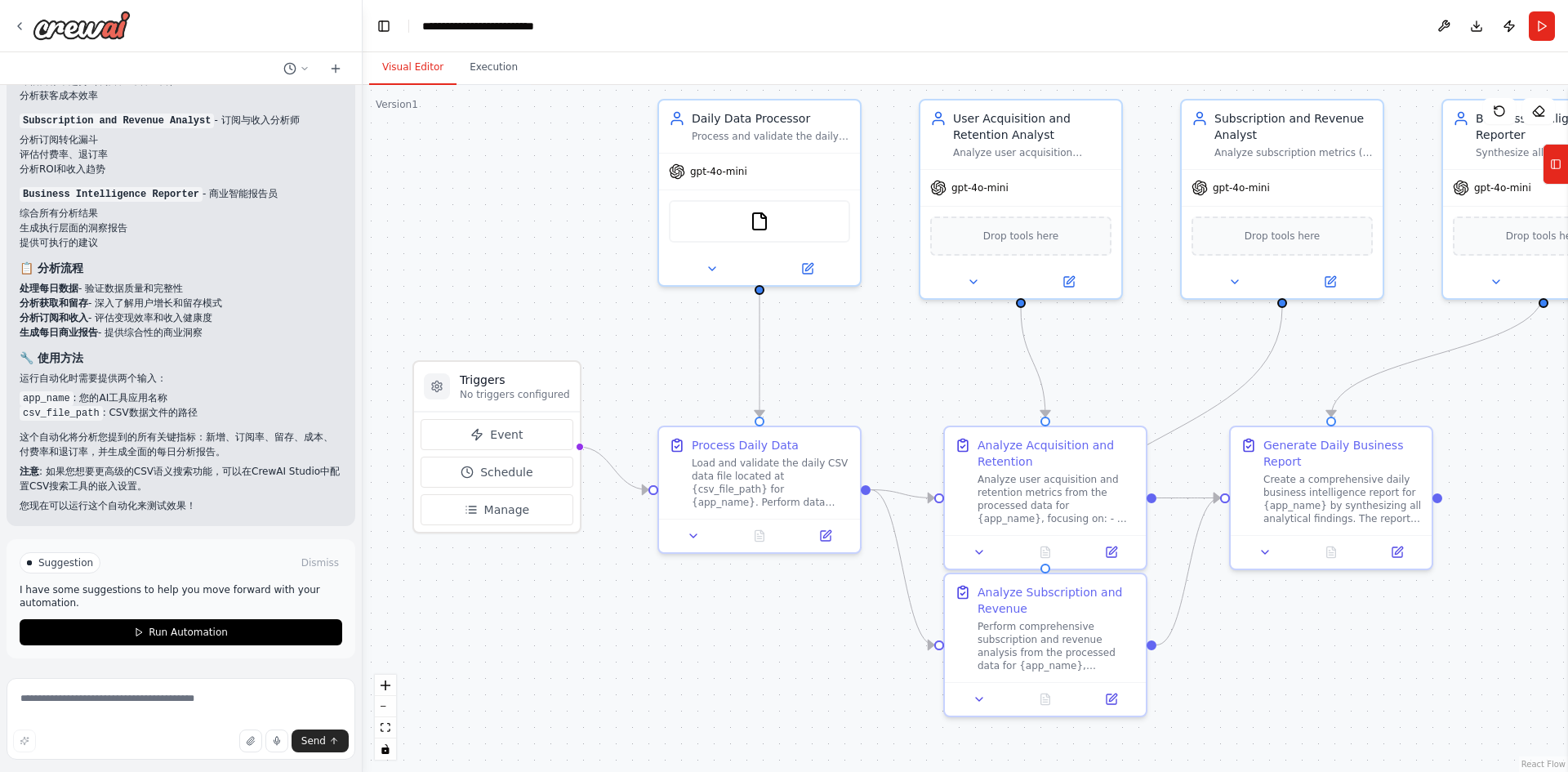
drag, startPoint x: 429, startPoint y: 288, endPoint x: 542, endPoint y: 283, distance: 113.1
click at [542, 283] on div ".deletable-edge-delete-btn { width: 20px; height: 20px; border: 0px solid #ffff…" at bounding box center [964, 427] width 1205 height 687
click at [582, 229] on div ".deletable-edge-delete-btn { width: 20px; height: 20px; border: 0px solid #ffff…" at bounding box center [964, 427] width 1205 height 687
click at [715, 269] on icon at bounding box center [712, 265] width 13 height 13
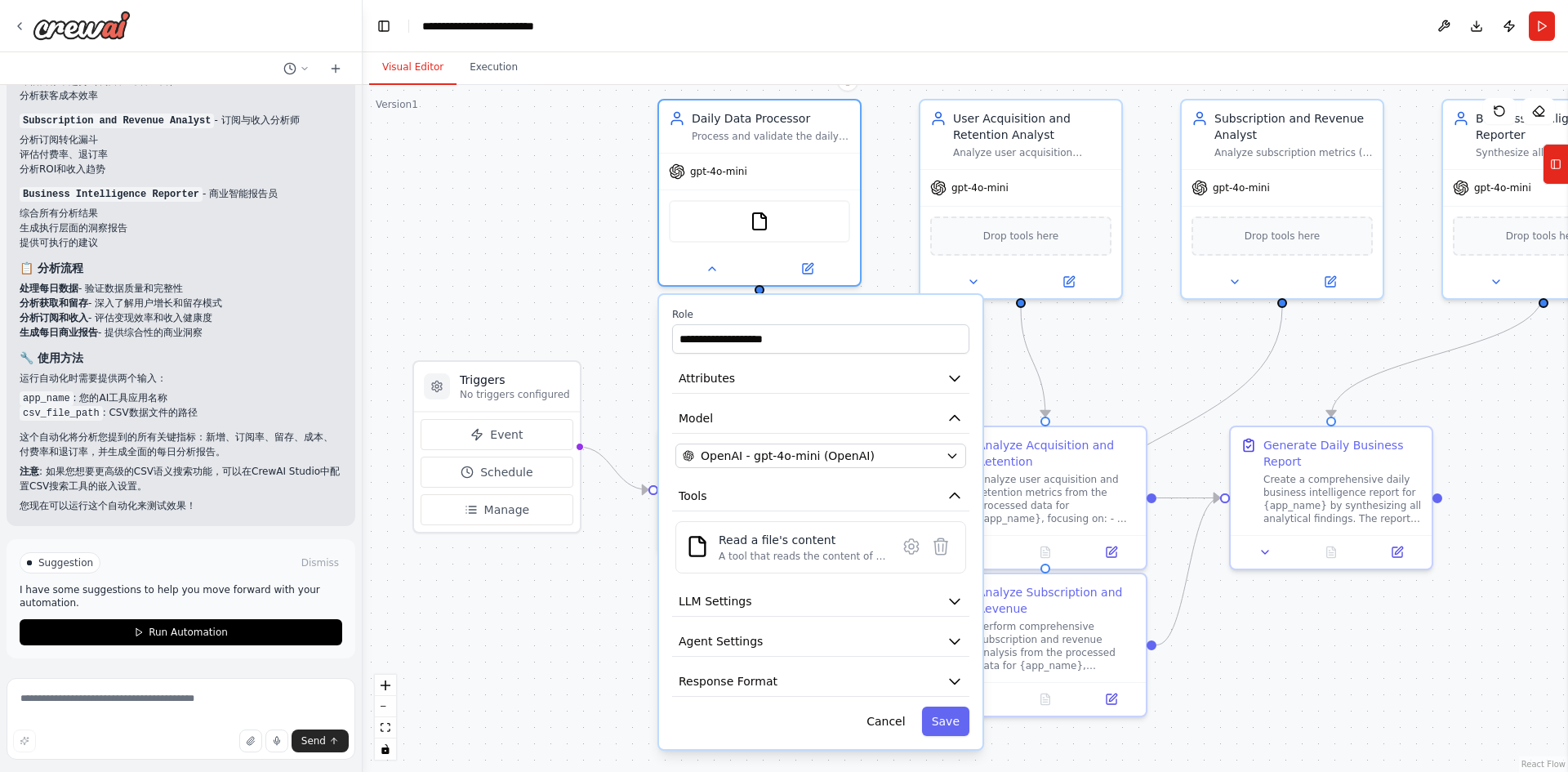
click at [568, 640] on div ".deletable-edge-delete-btn { width: 20px; height: 20px; border: 0px solid #ffff…" at bounding box center [964, 427] width 1205 height 687
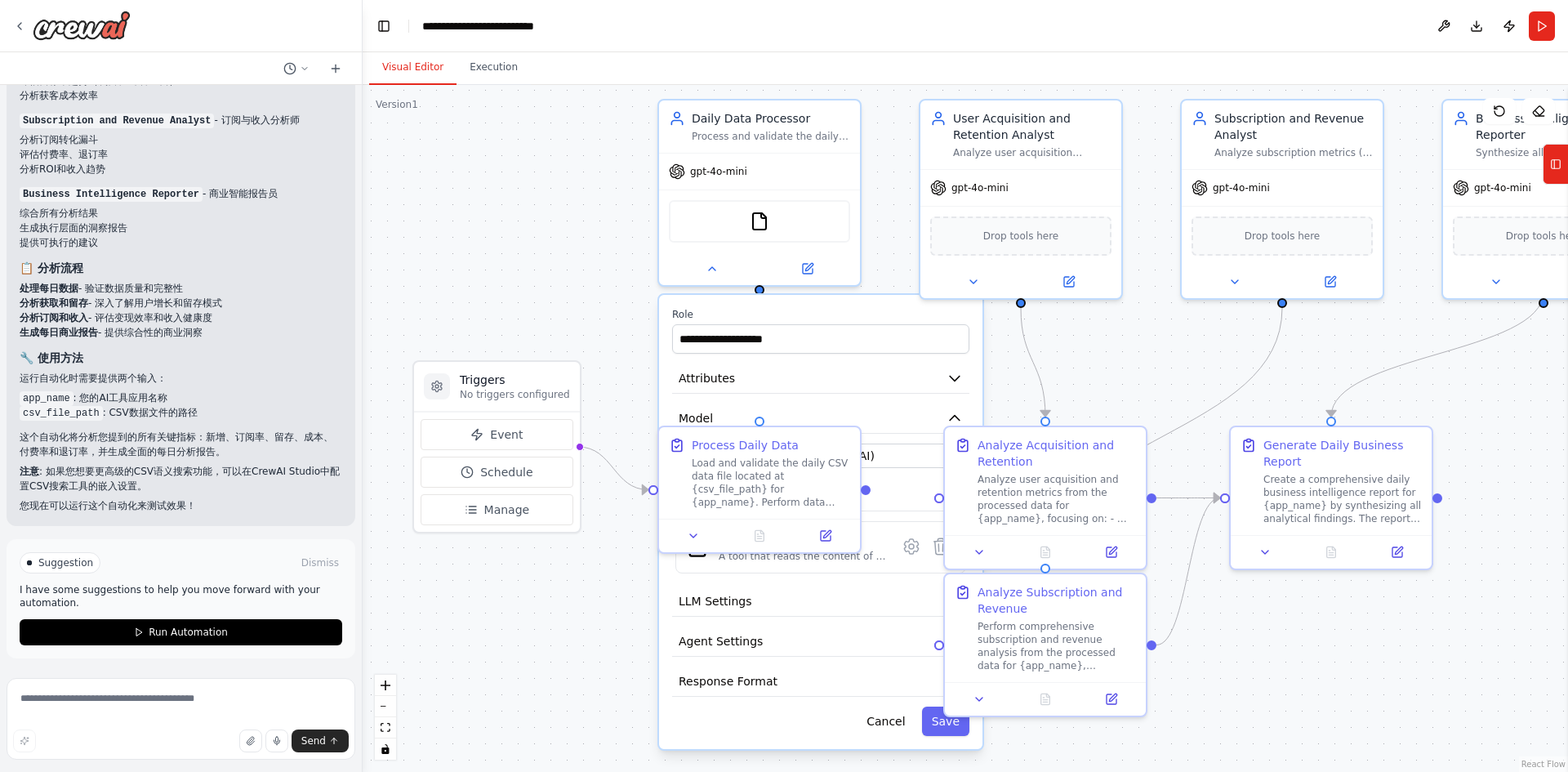
click at [586, 609] on div ".deletable-edge-delete-btn { width: 20px; height: 20px; border: 0px solid #ffff…" at bounding box center [964, 427] width 1205 height 687
click at [601, 641] on div ".deletable-edge-delete-btn { width: 20px; height: 20px; border: 0px solid #ffff…" at bounding box center [964, 427] width 1205 height 687
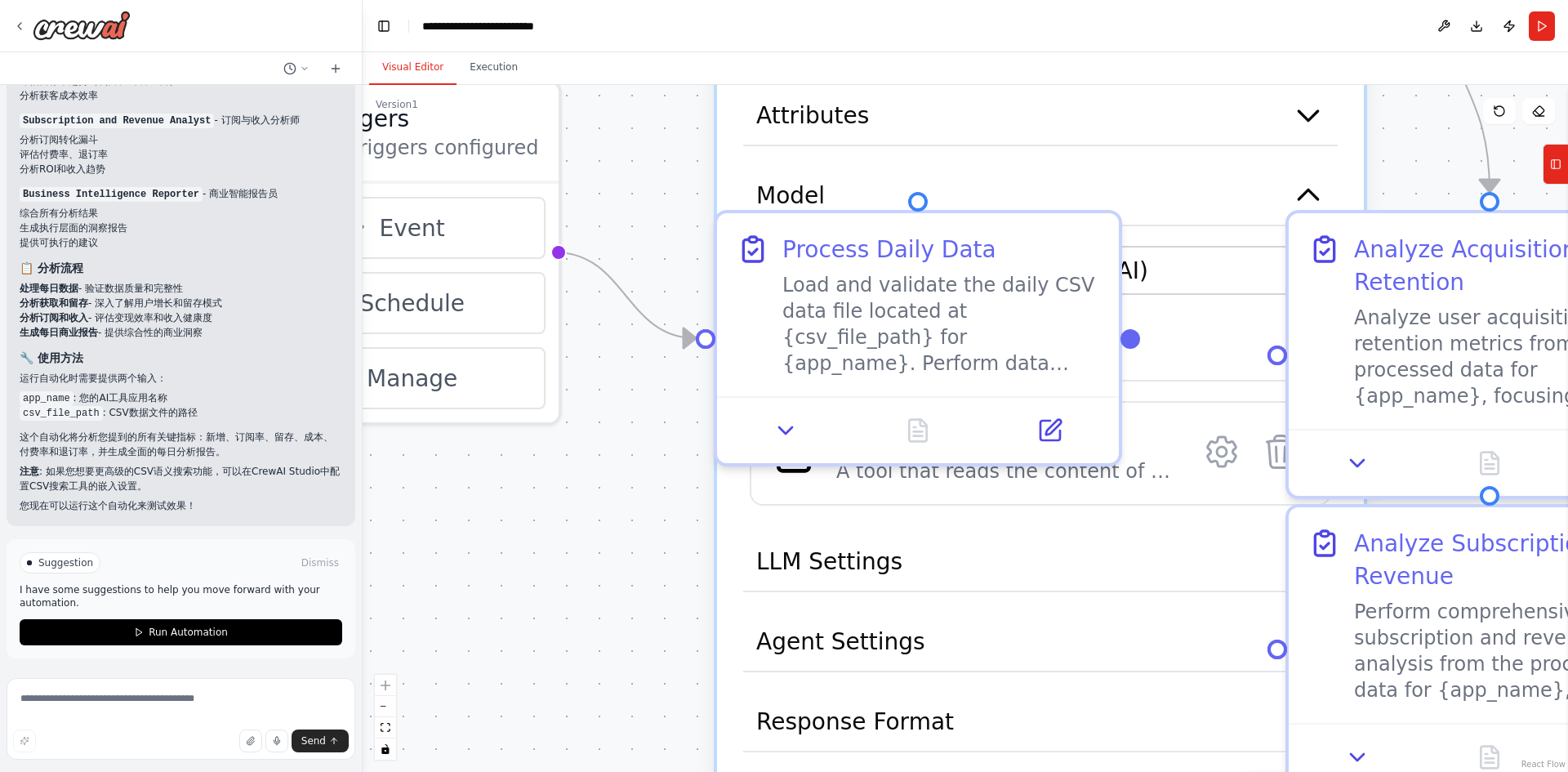
click at [556, 562] on div ".deletable-edge-delete-btn { width: 20px; height: 20px; border: 0px solid #ffff…" at bounding box center [964, 427] width 1205 height 687
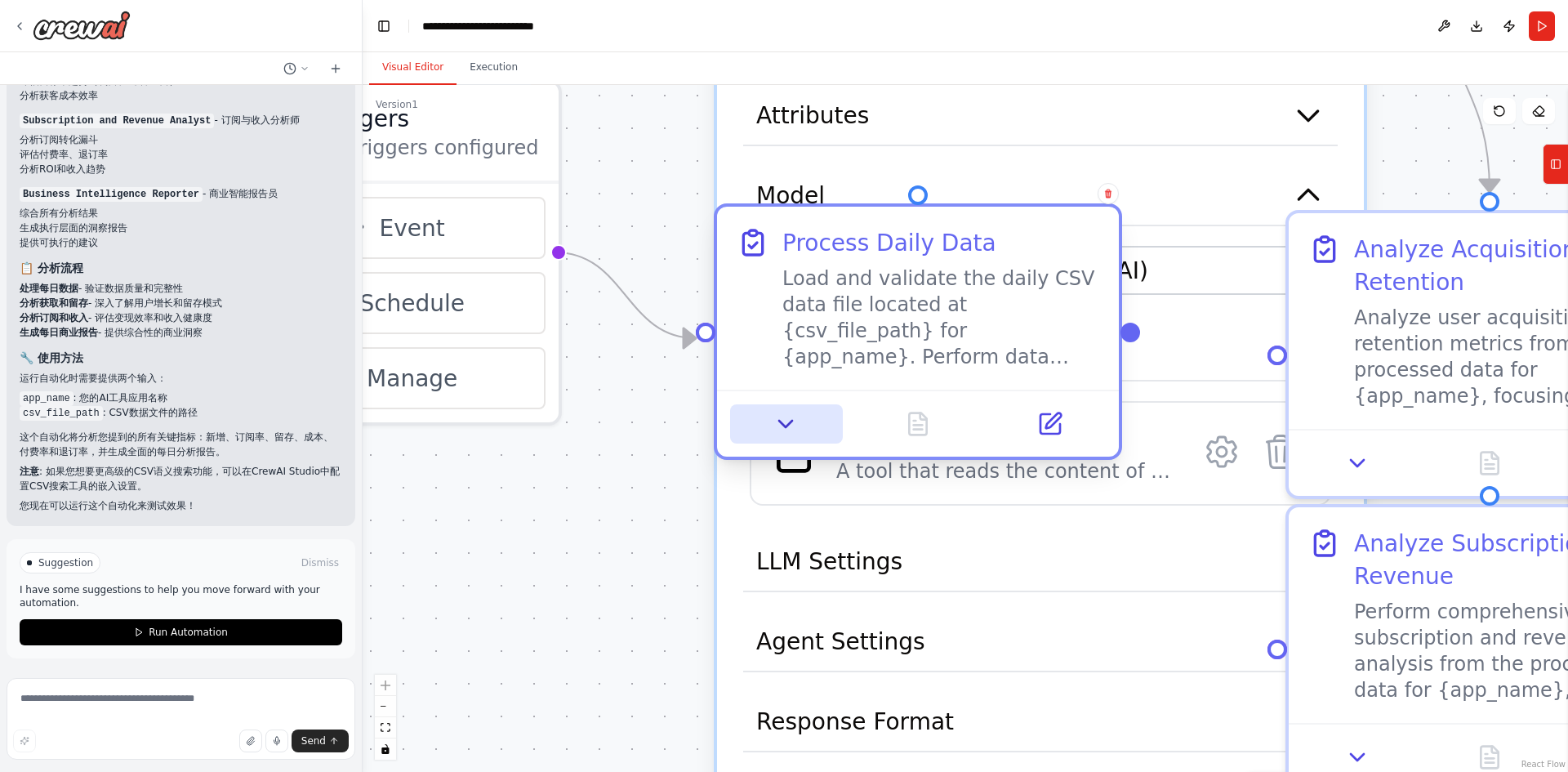
click at [791, 427] on icon at bounding box center [786, 423] width 26 height 26
click at [777, 423] on icon at bounding box center [786, 423] width 26 height 26
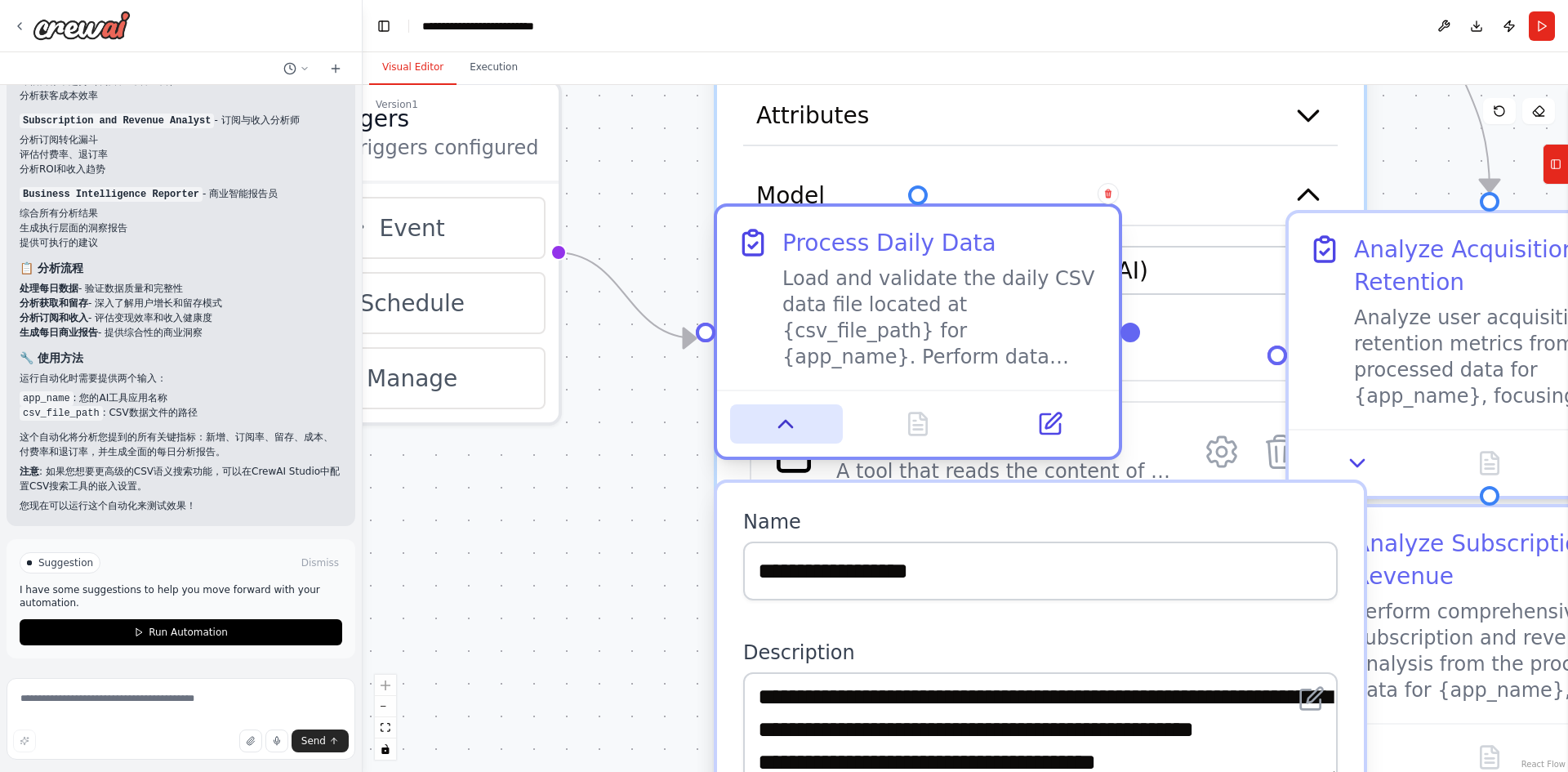
click at [774, 429] on icon at bounding box center [786, 423] width 26 height 26
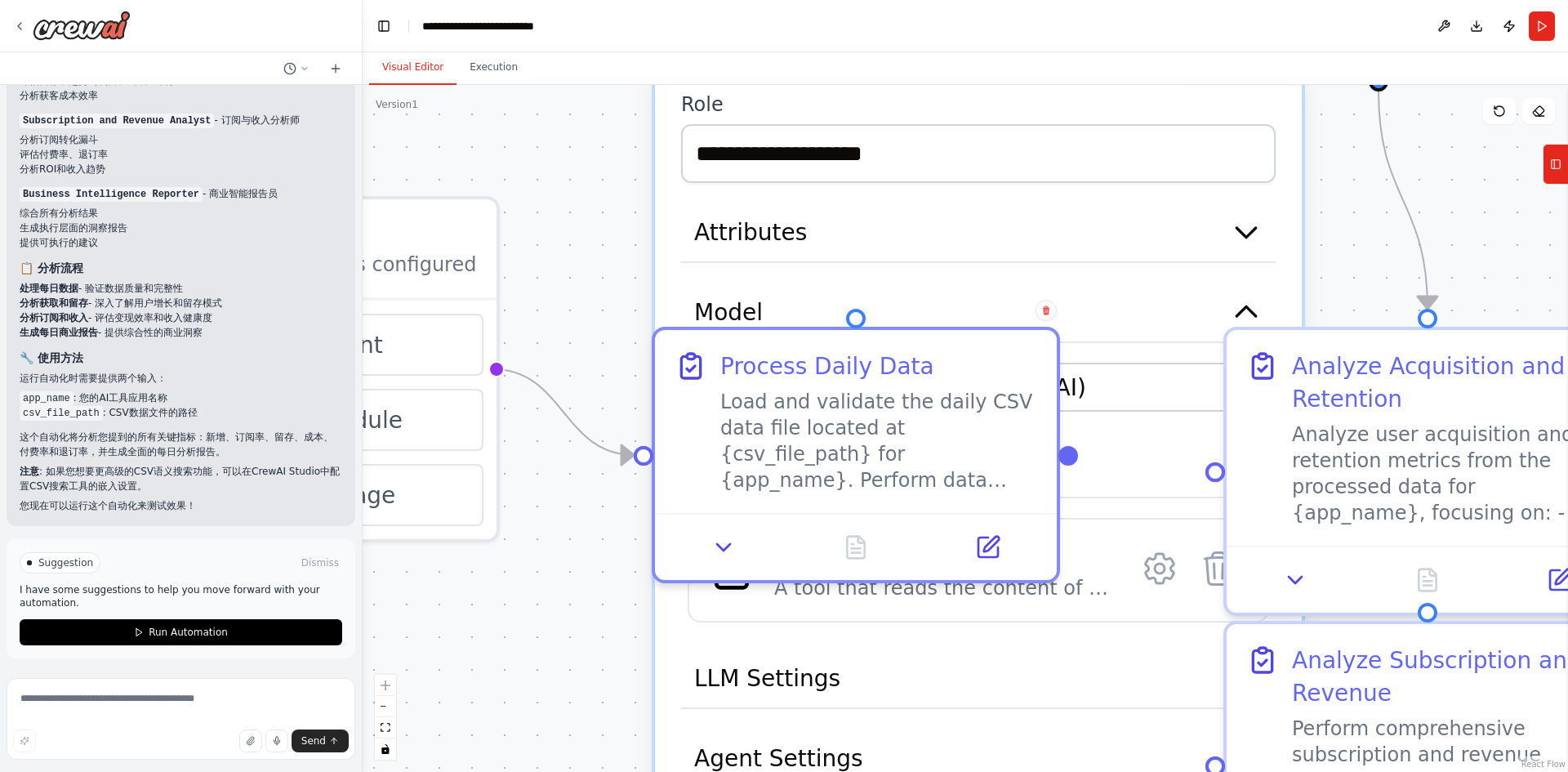
drag, startPoint x: 564, startPoint y: 526, endPoint x: 502, endPoint y: 643, distance: 132.4
click at [502, 643] on div ".deletable-edge-delete-btn { width: 20px; height: 20px; border: 0px solid #ffff…" at bounding box center [964, 427] width 1205 height 687
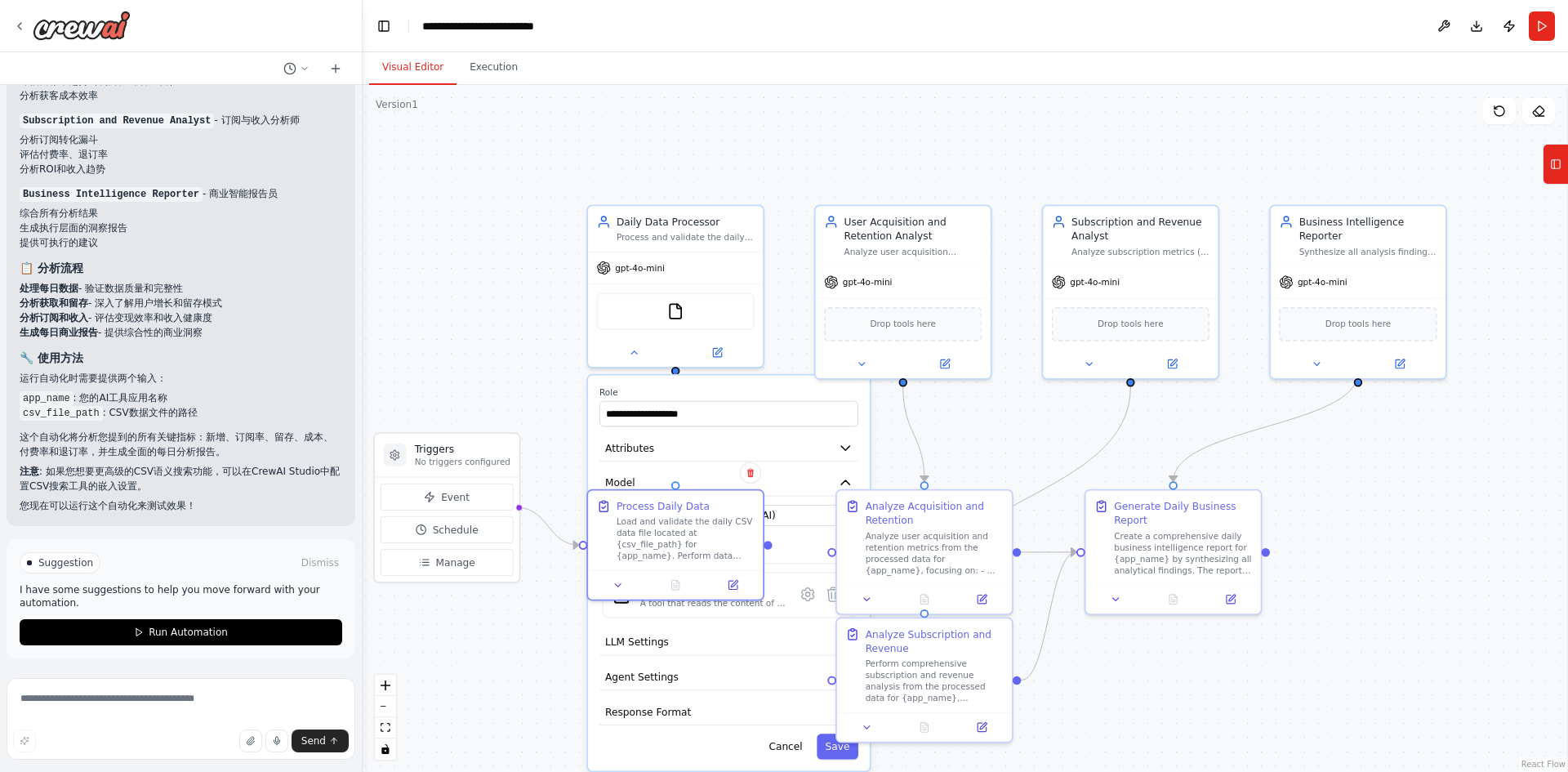
click at [511, 318] on div ".deletable-edge-delete-btn { width: 20px; height: 20px; border: 0px solid #ffff…" at bounding box center [964, 427] width 1205 height 687
click at [1416, 593] on div ".deletable-edge-delete-btn { width: 20px; height: 20px; border: 0px solid #ffff…" at bounding box center [964, 427] width 1205 height 687
click at [794, 751] on button "Cancel" at bounding box center [786, 746] width 50 height 25
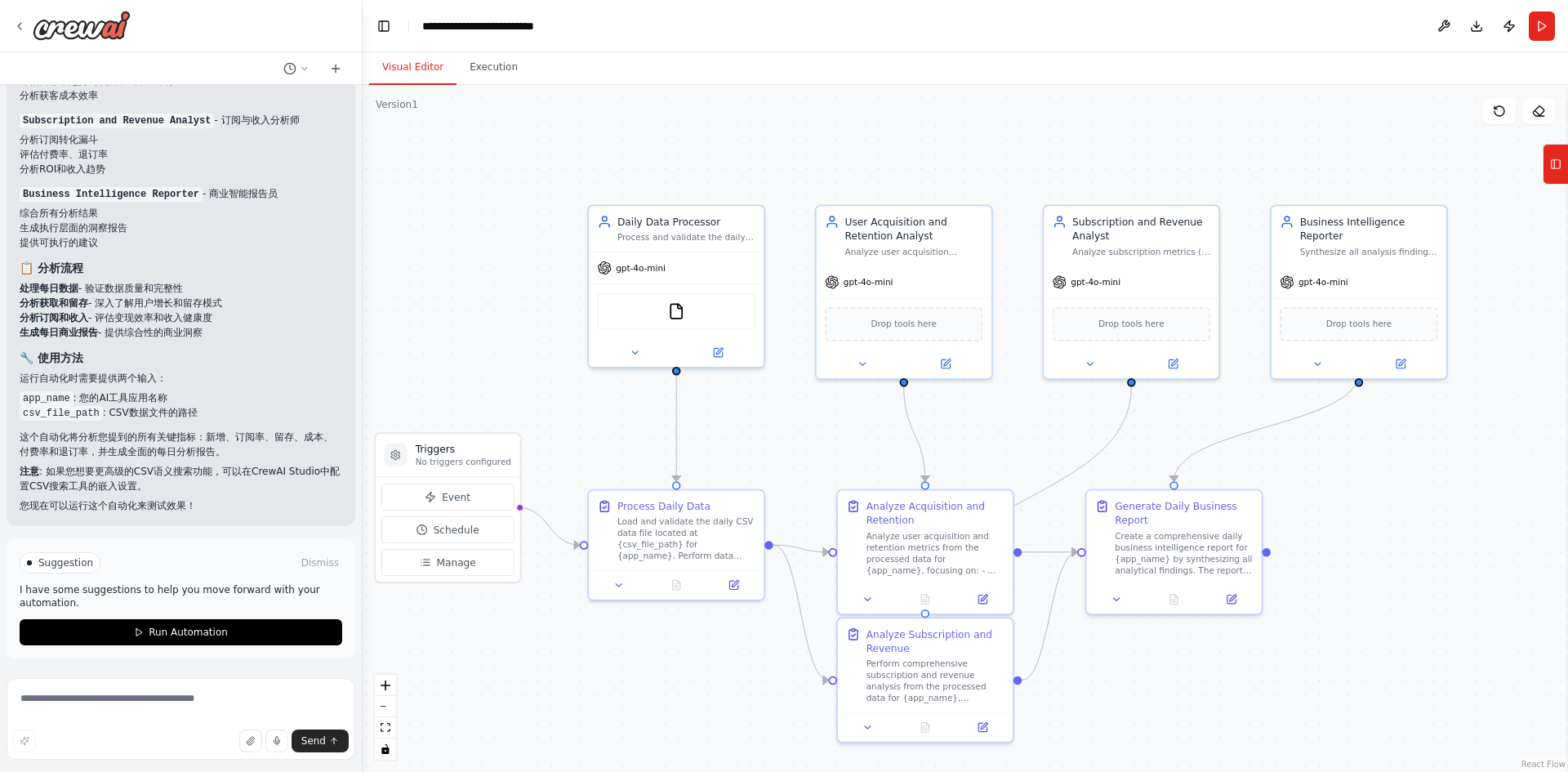
click at [691, 678] on div ".deletable-edge-delete-btn { width: 20px; height: 20px; border: 0px solid #ffff…" at bounding box center [964, 427] width 1205 height 687
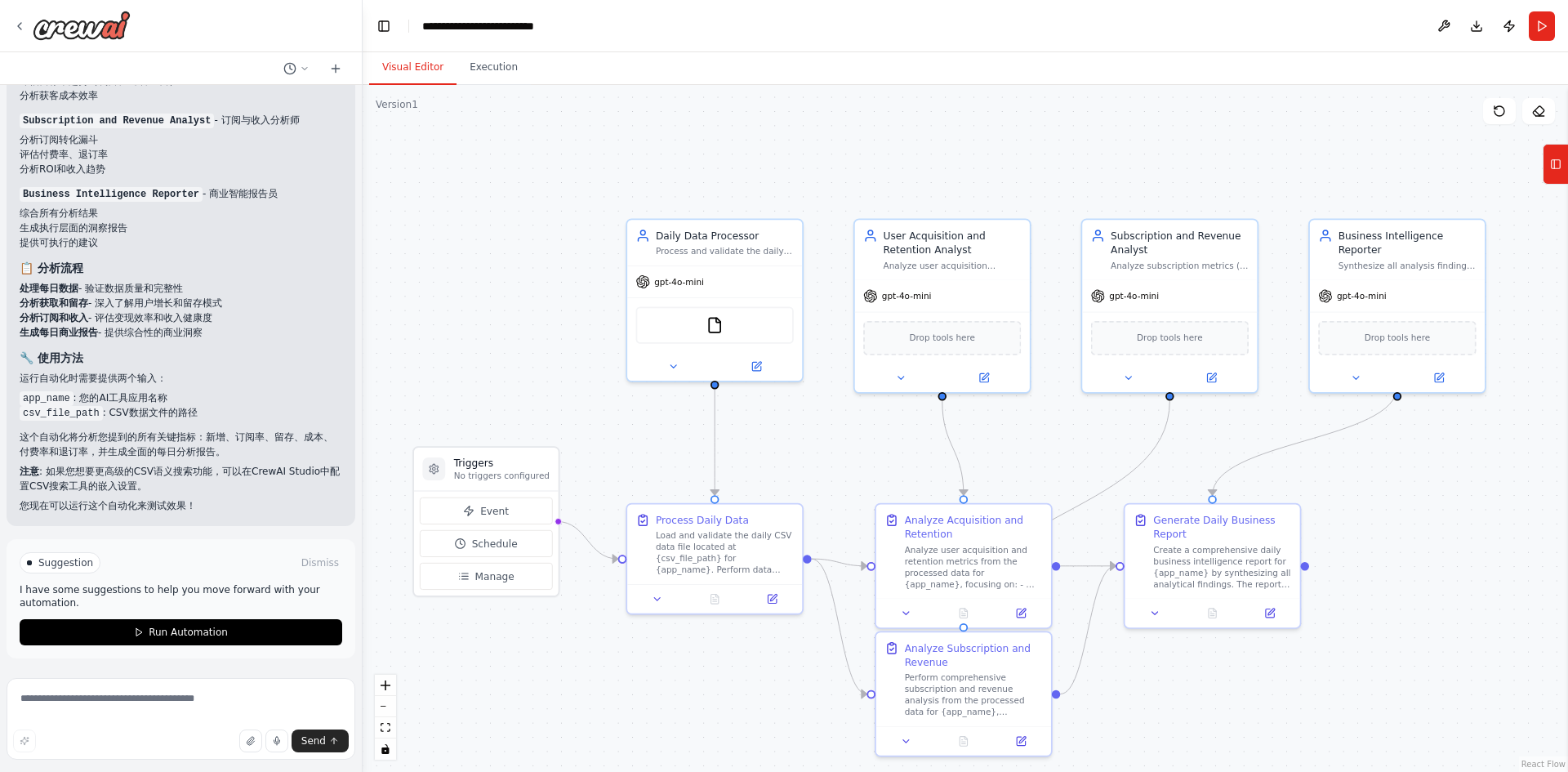
drag, startPoint x: 470, startPoint y: 244, endPoint x: 508, endPoint y: 257, distance: 40.2
click at [508, 257] on div ".deletable-edge-delete-btn { width: 20px; height: 20px; border: 0px solid #ffff…" at bounding box center [964, 427] width 1205 height 687
click at [59, 563] on span "Suggestion" at bounding box center [66, 562] width 54 height 13
click at [27, 563] on div at bounding box center [29, 562] width 5 height 5
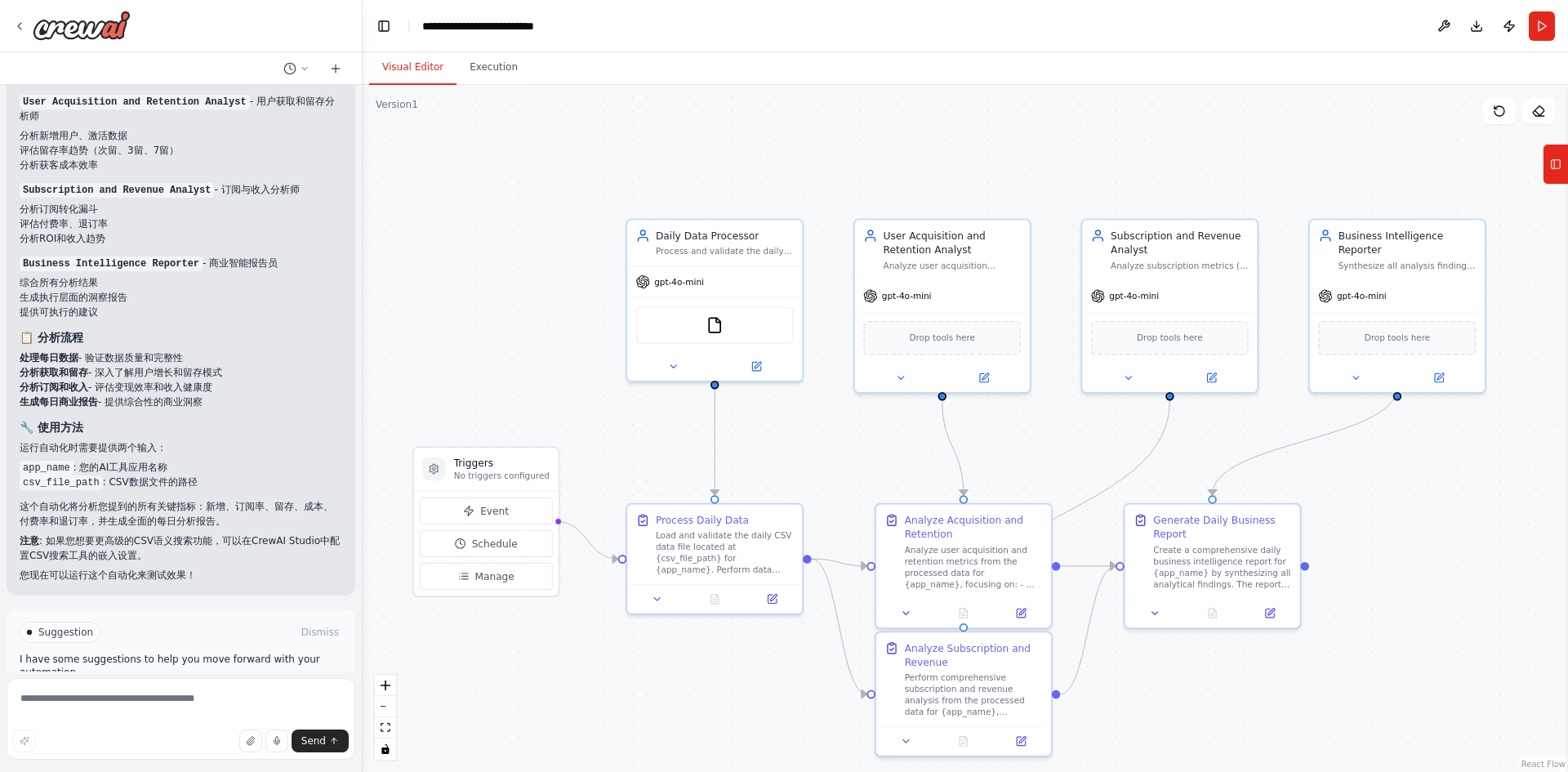
scroll to position [2345, 0]
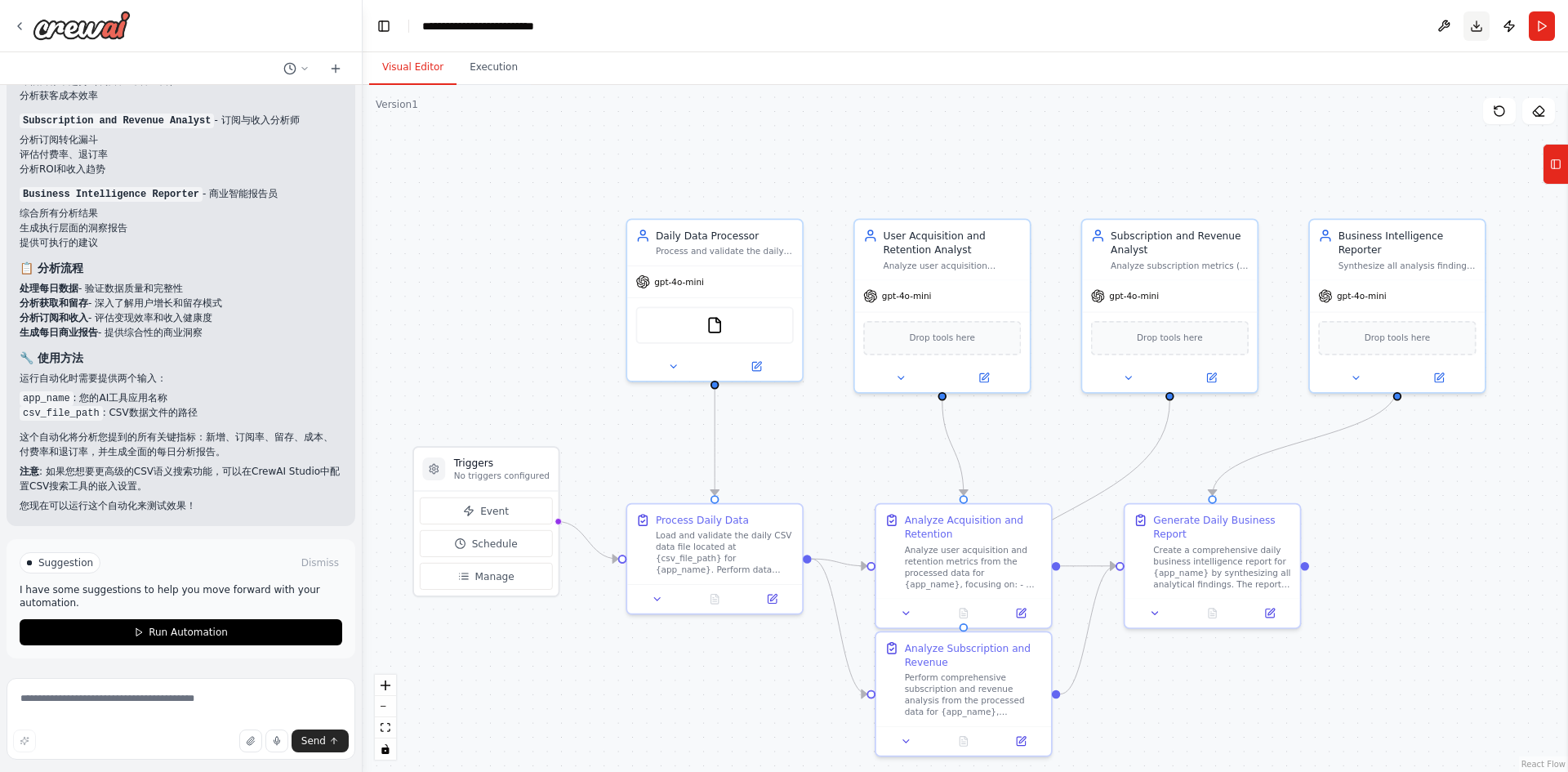
click at [1480, 28] on button "Download" at bounding box center [1476, 26] width 26 height 29
click at [1448, 28] on button at bounding box center [1444, 26] width 26 height 29
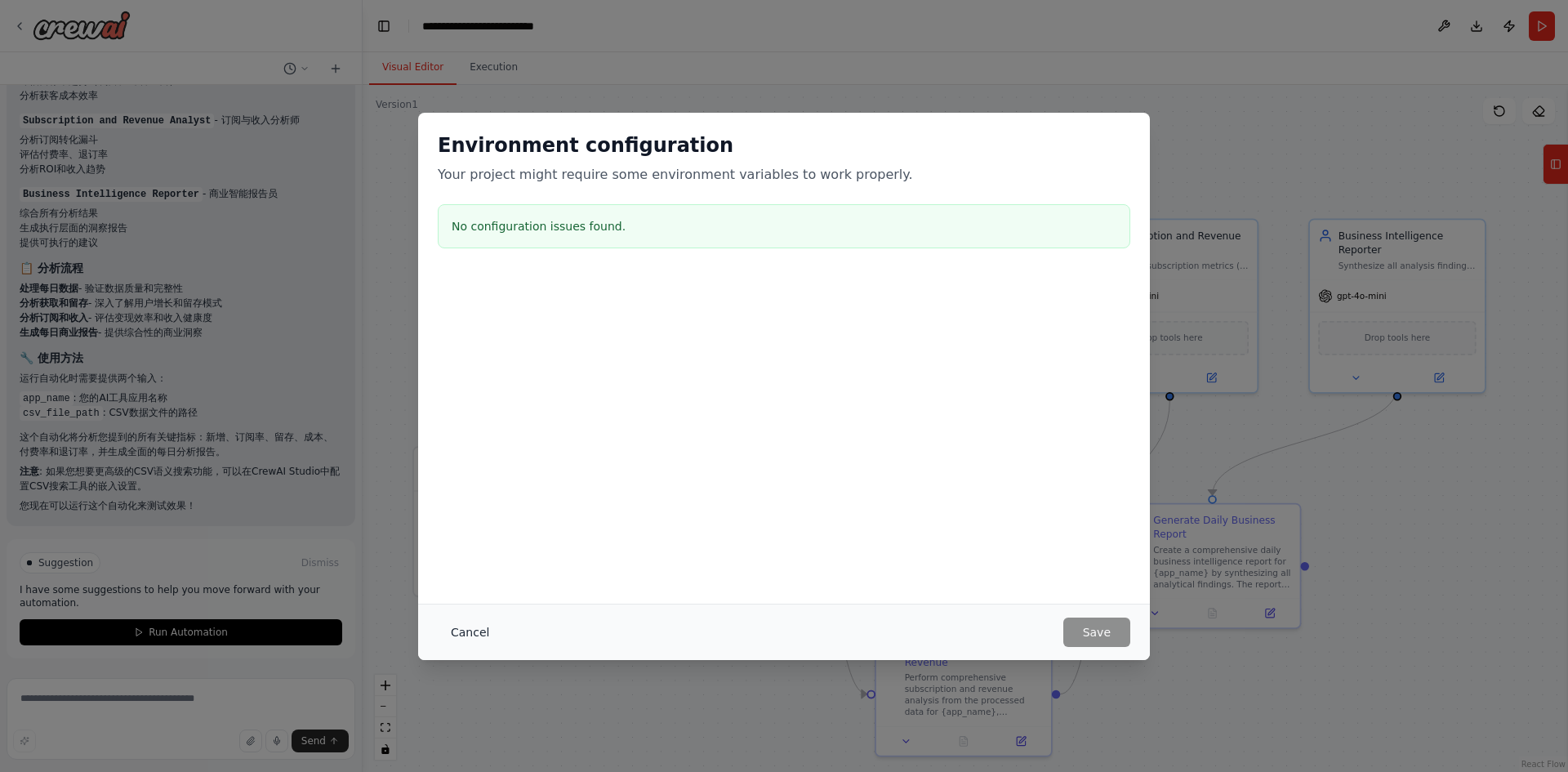
click at [456, 634] on button "Cancel" at bounding box center [470, 632] width 64 height 29
